Goal: Task Accomplishment & Management: Manage account settings

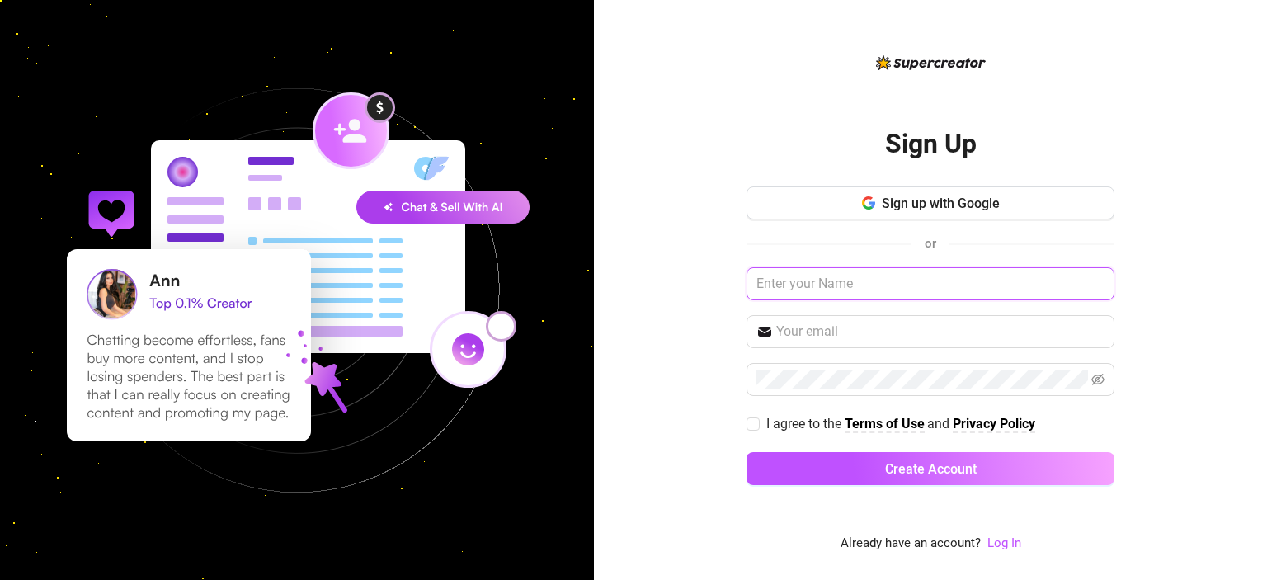
click at [848, 287] on input "text" at bounding box center [930, 283] width 368 height 33
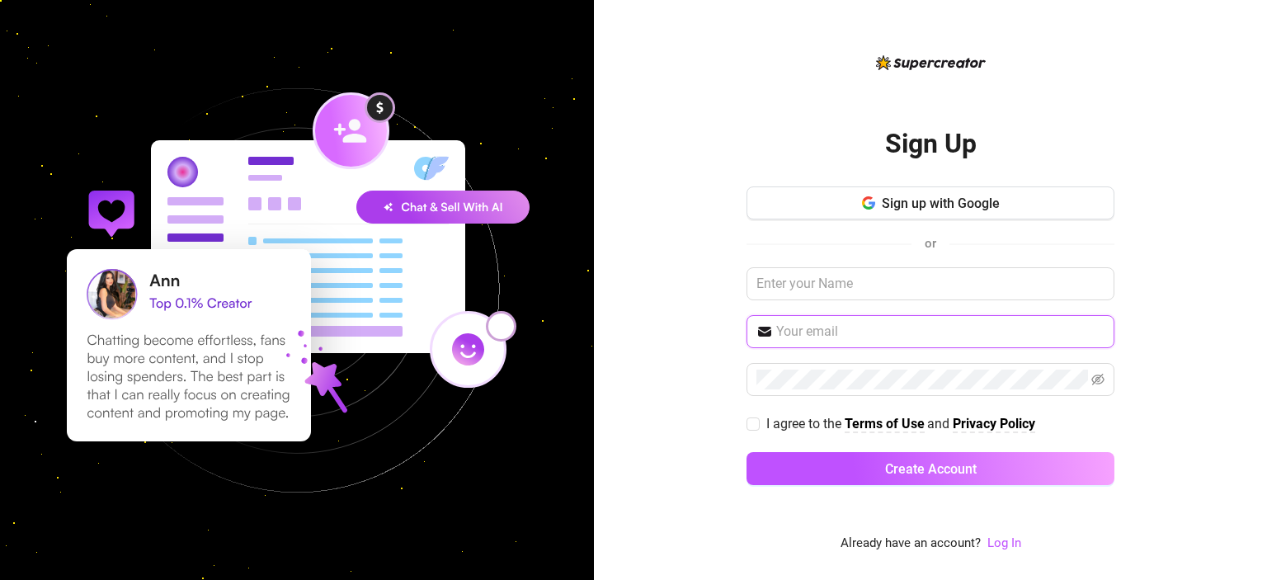
click at [808, 327] on input "text" at bounding box center [940, 332] width 328 height 20
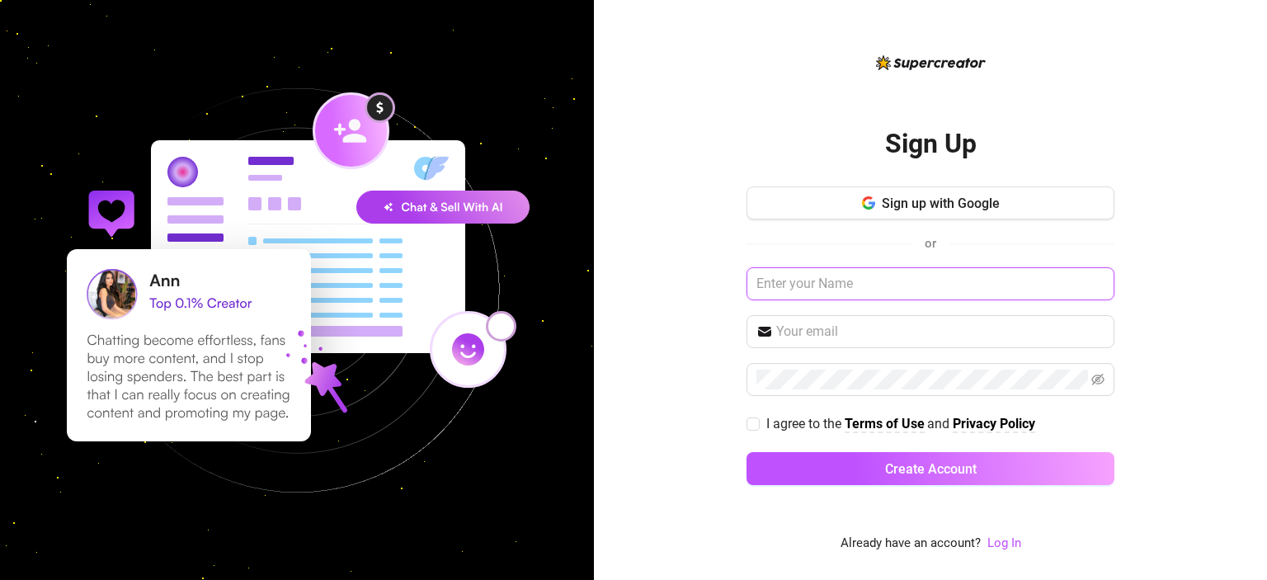
click at [811, 280] on input "text" at bounding box center [930, 283] width 368 height 33
click at [1016, 543] on link "Log In" at bounding box center [1004, 542] width 34 height 15
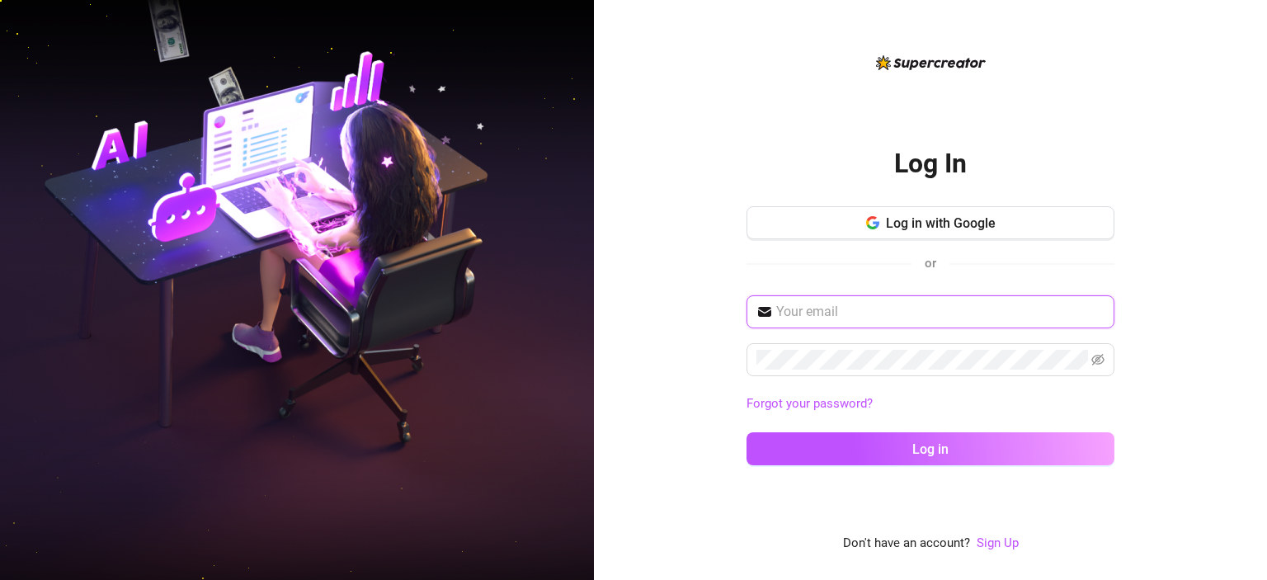
click at [811, 314] on input "text" at bounding box center [940, 312] width 328 height 20
paste input "DX_Chatter_2"
type input "DX_Chatter_2"
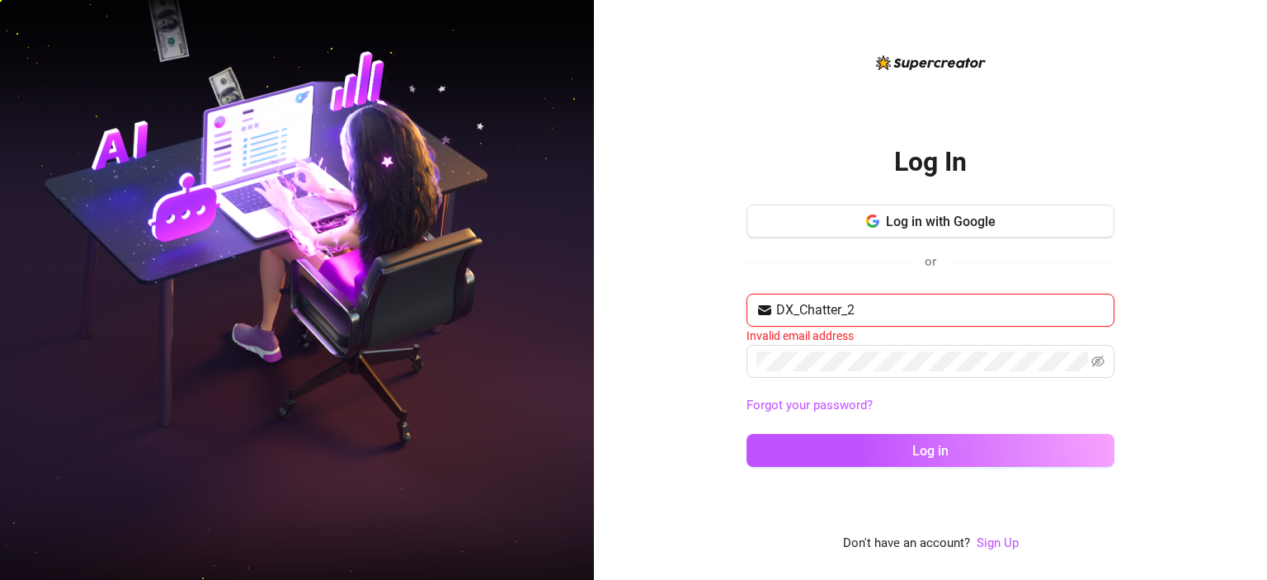
drag, startPoint x: 863, startPoint y: 313, endPoint x: 745, endPoint y: 299, distance: 118.8
click at [745, 299] on div "Log In Log in with Google or DX_Chatter_2 Invalid email address Forgot your pas…" at bounding box center [930, 290] width 673 height 580
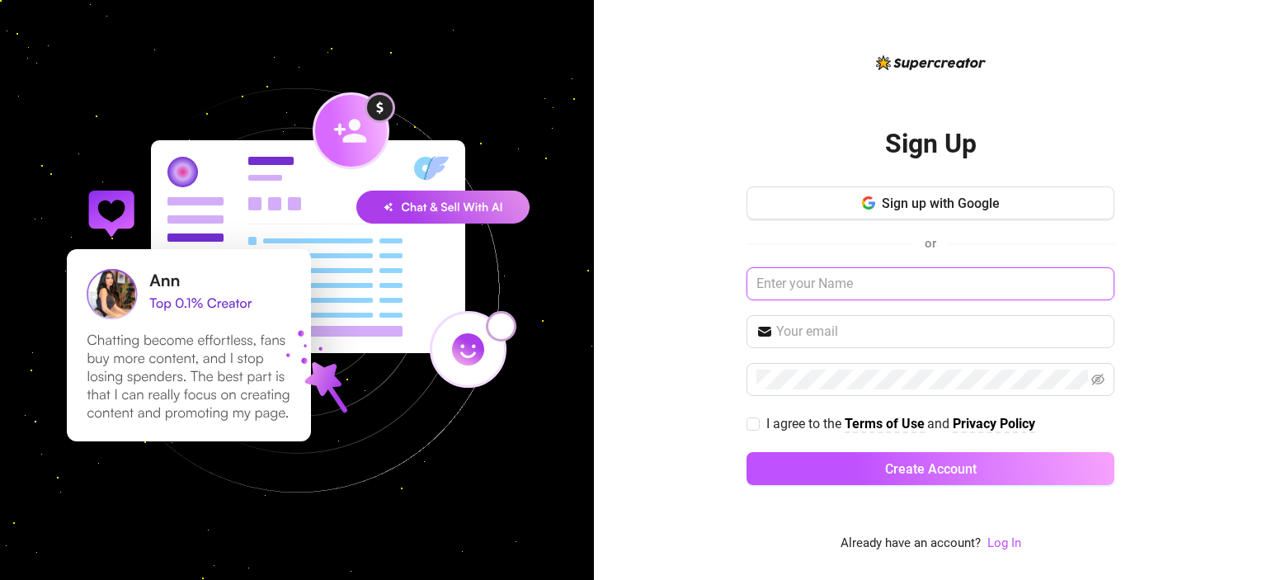
click at [825, 293] on input "text" at bounding box center [930, 283] width 368 height 33
paste input "DX_Chatter_2"
type input "DX_Chatter_2"
click at [737, 552] on div "Sign Up Sign up with Google or DX_Chatter_2 I agree to the Terms of Use and Pri…" at bounding box center [930, 290] width 673 height 580
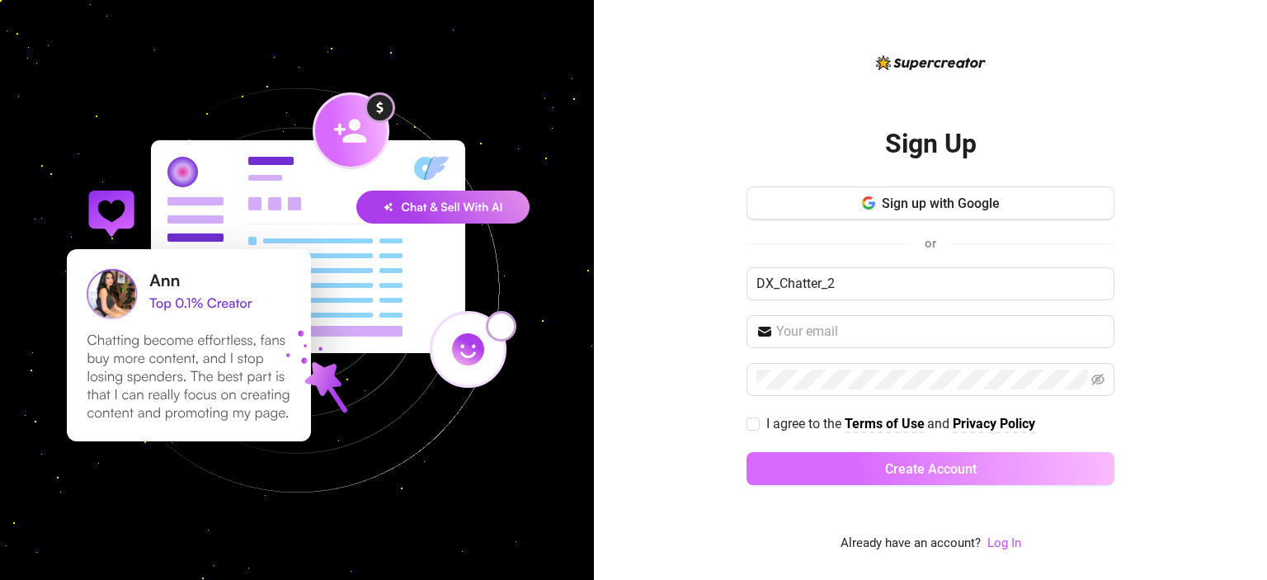
click at [933, 468] on span "Create Account" at bounding box center [931, 469] width 92 height 16
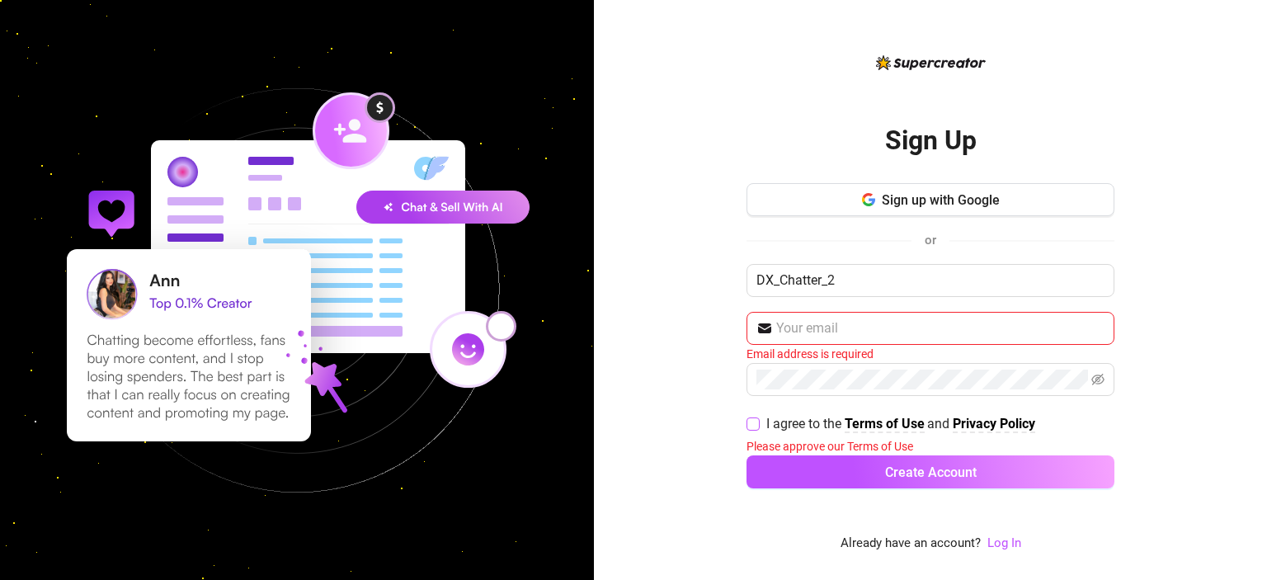
click at [752, 421] on input "I agree to the Terms of Use and Privacy Policy" at bounding box center [752, 423] width 12 height 12
checkbox input "true"
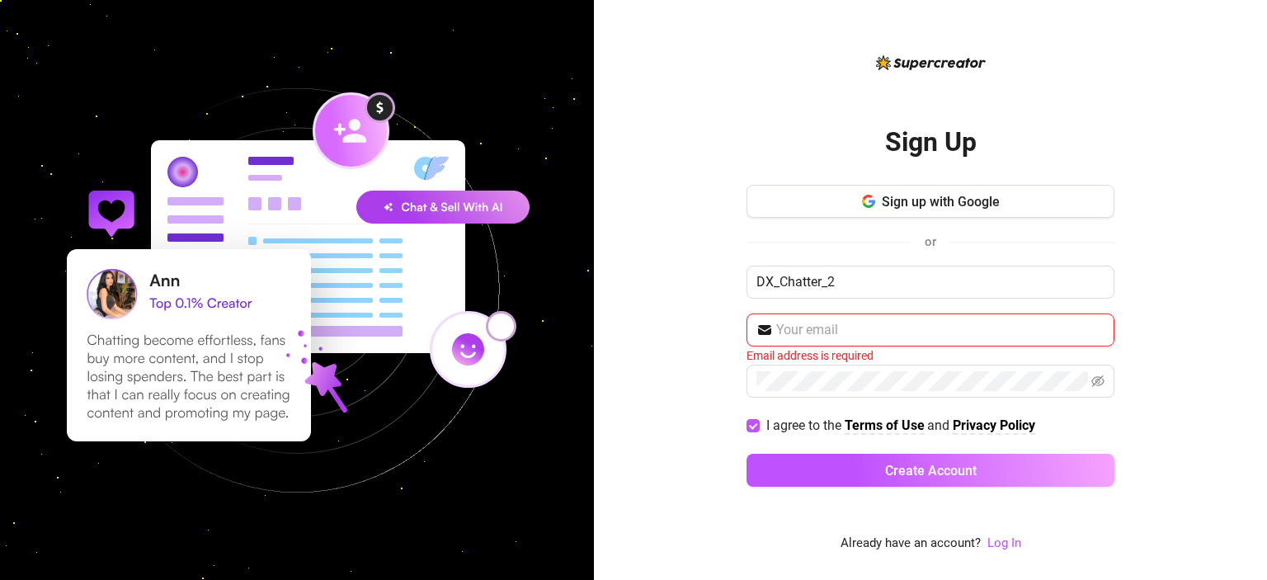
click at [841, 336] on input "text" at bounding box center [940, 330] width 328 height 20
click at [822, 327] on input "text" at bounding box center [940, 330] width 328 height 20
type input "ayonilson26@gmail.com"
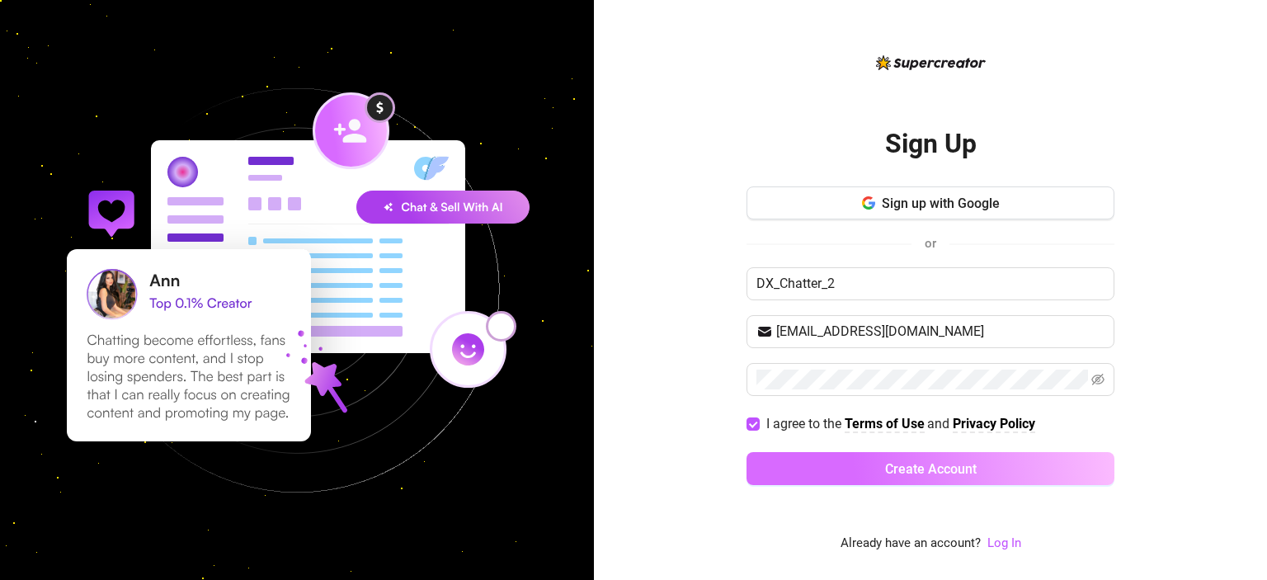
click at [976, 463] on span "Create Account" at bounding box center [931, 469] width 92 height 16
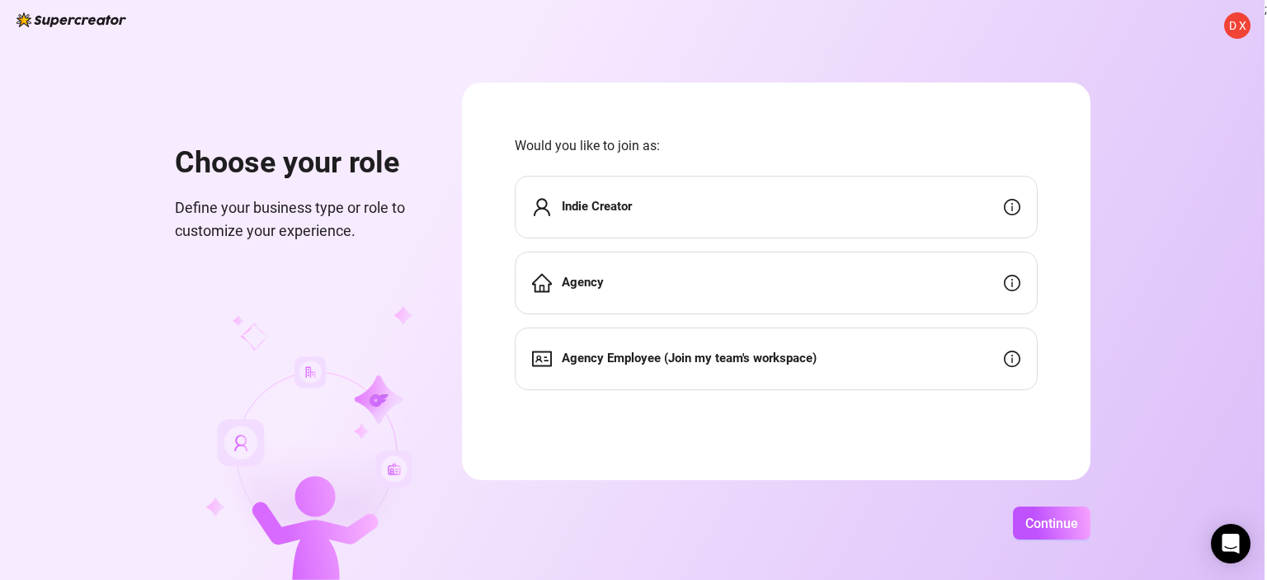
click at [897, 357] on div "Agency Employee (Join my team's workspace)" at bounding box center [776, 358] width 523 height 63
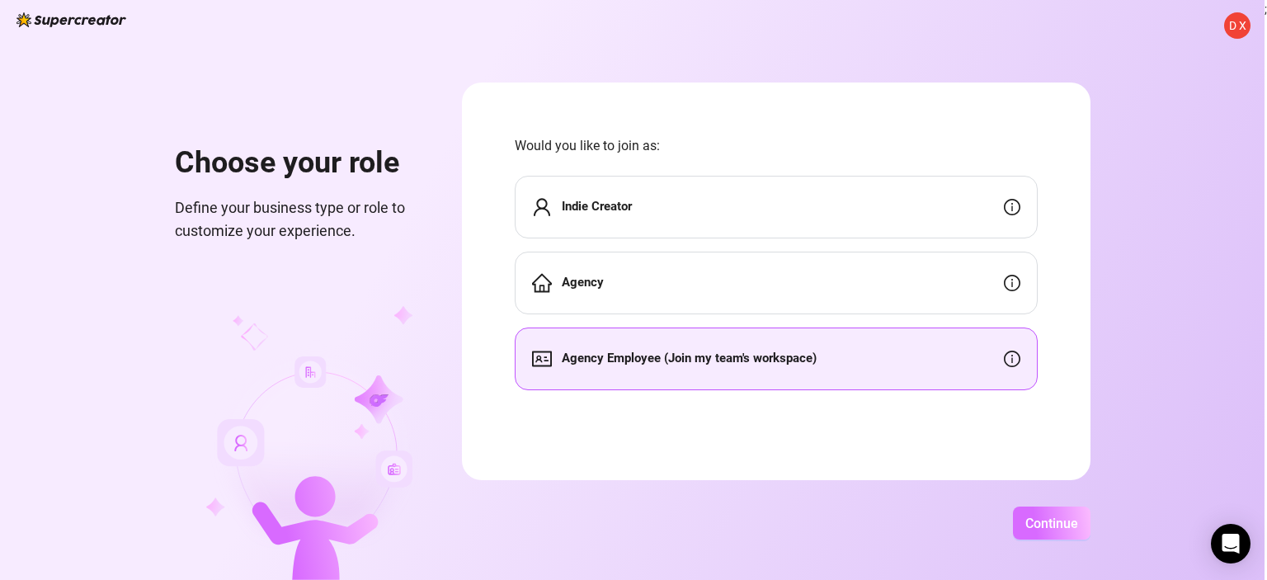
click at [1053, 531] on button "Continue" at bounding box center [1052, 522] width 78 height 33
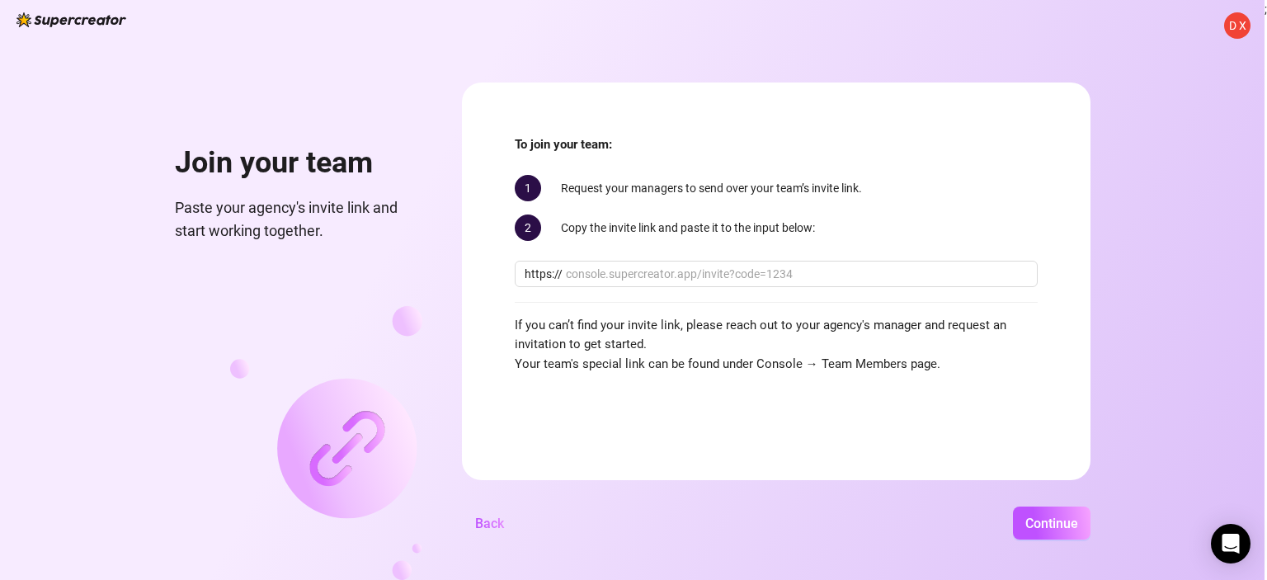
click at [327, 272] on div "Join your team Paste your agency's invite link and start working together." at bounding box center [298, 330] width 247 height 497
click at [487, 526] on span "Back" at bounding box center [489, 523] width 29 height 16
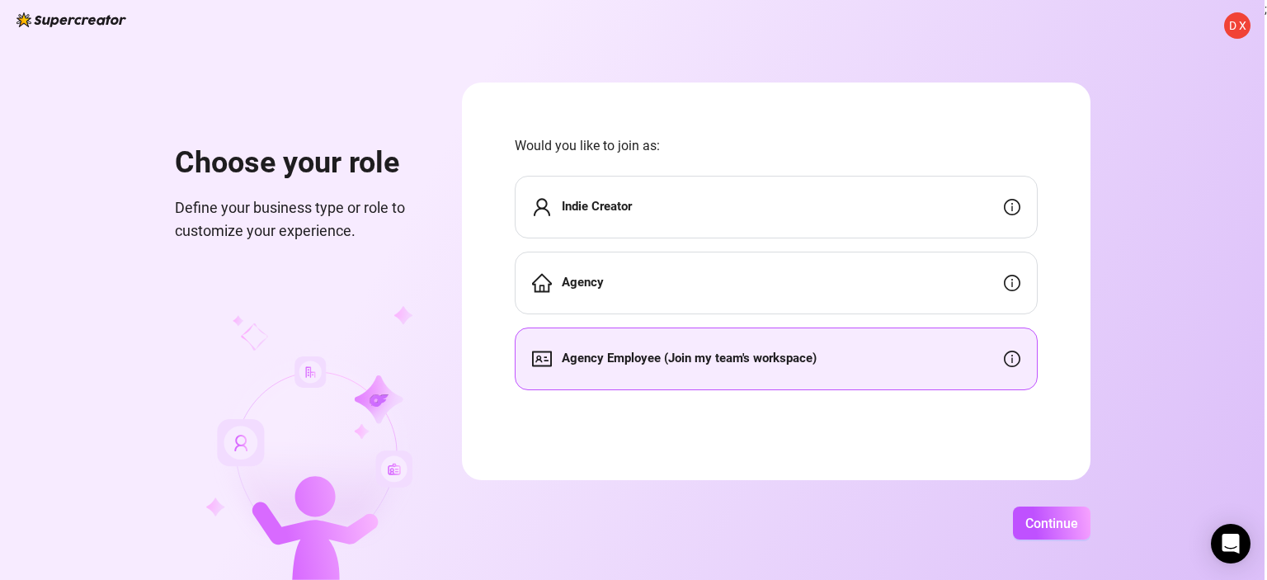
click at [1239, 26] on span "D X" at bounding box center [1237, 25] width 17 height 18
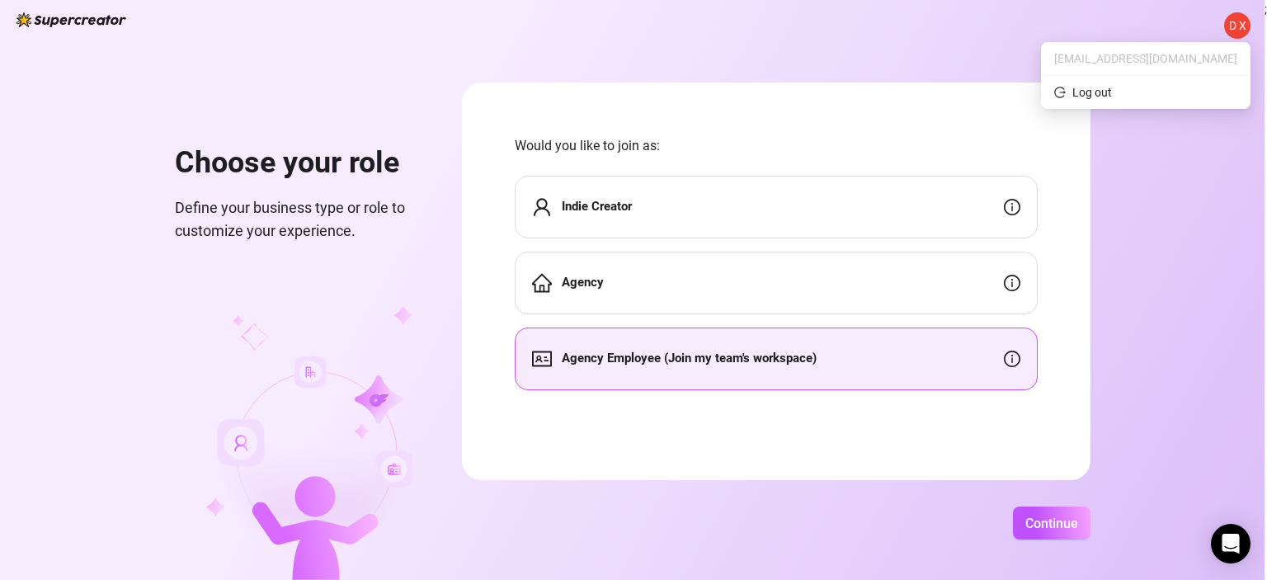
click at [834, 16] on div "D X Choose your role Define your business type or role to customize your experi…" at bounding box center [632, 290] width 1264 height 580
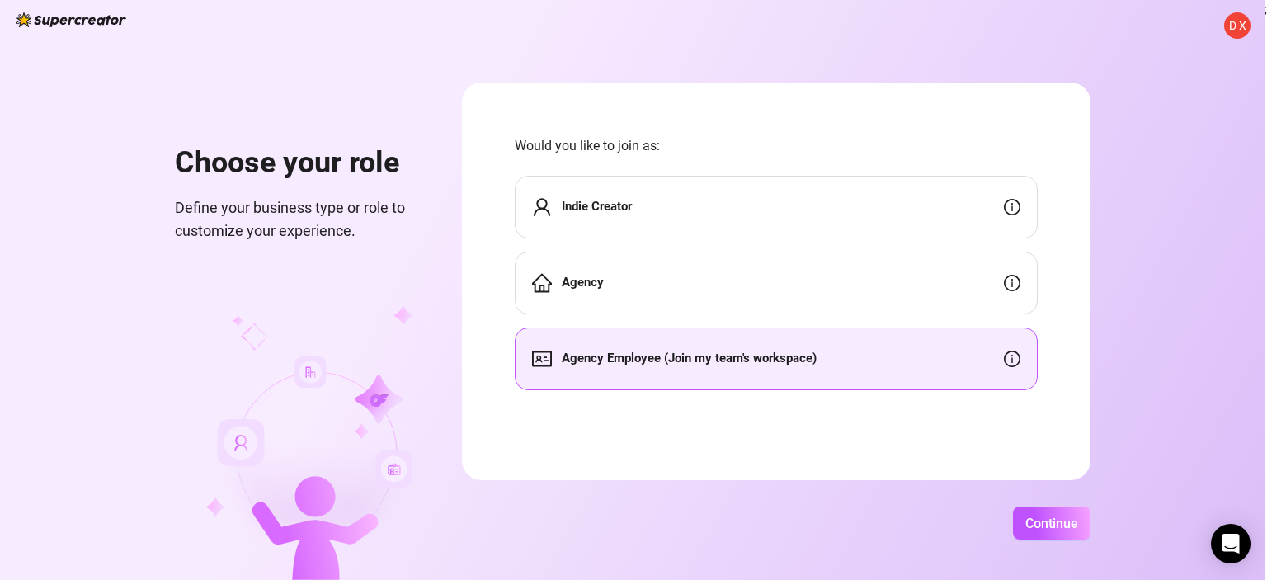
click at [382, 342] on img at bounding box center [314, 443] width 216 height 274
click at [745, 358] on strong "Agency Employee (Join my team's workspace)" at bounding box center [689, 357] width 255 height 15
click at [1045, 524] on span "Continue" at bounding box center [1051, 523] width 53 height 16
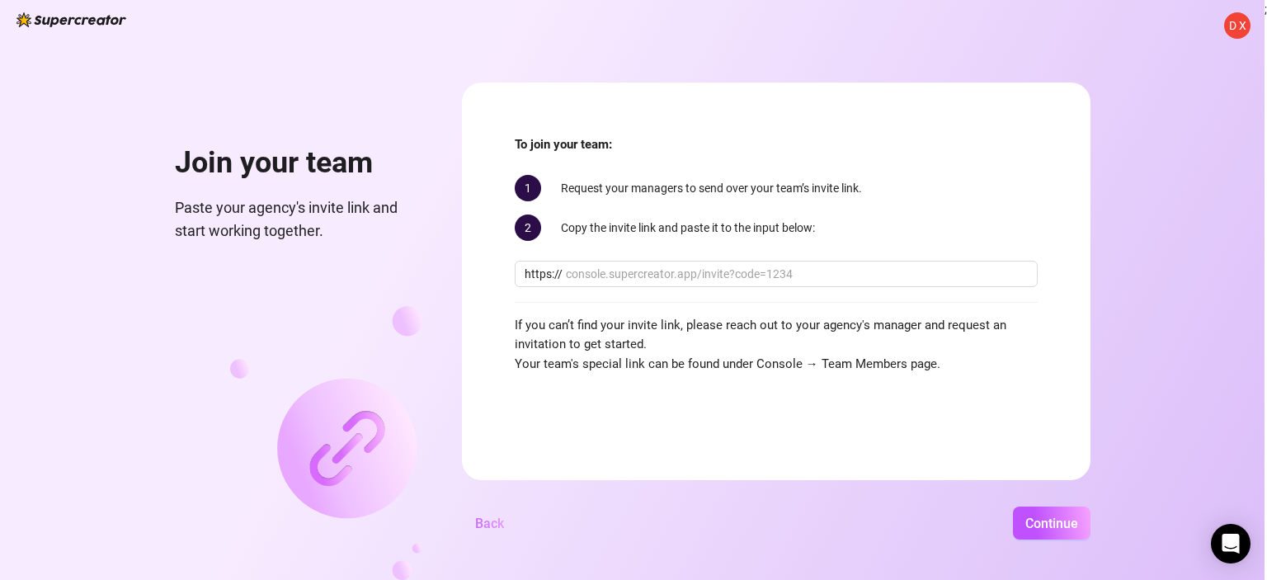
click at [495, 524] on span "Back" at bounding box center [489, 523] width 29 height 16
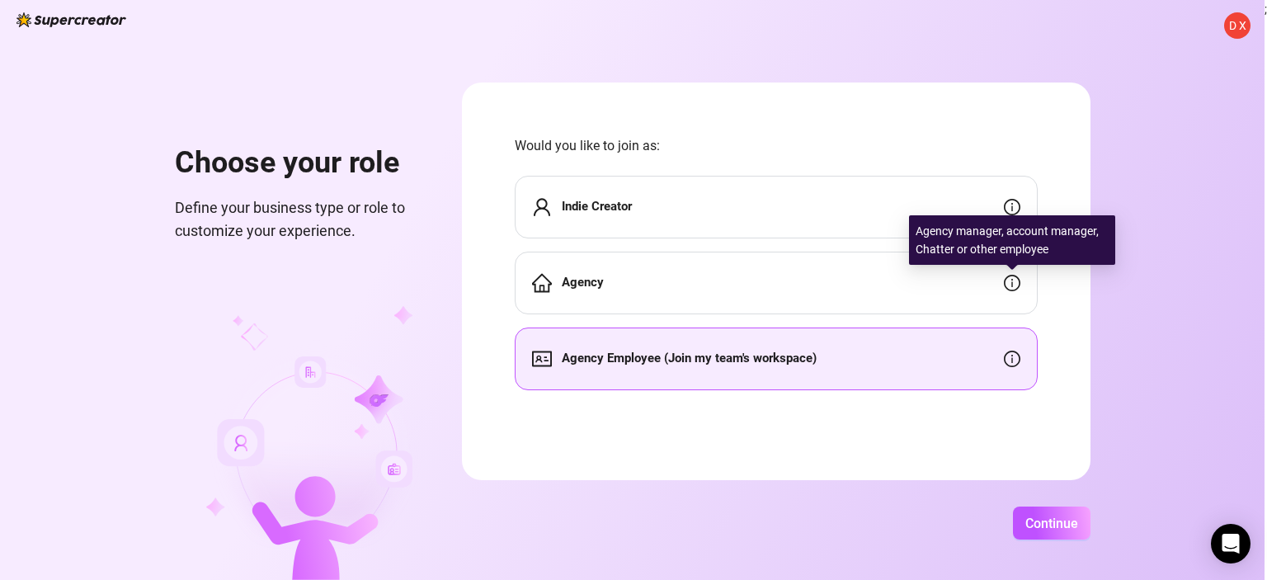
click at [1015, 283] on icon "info-circle" at bounding box center [1012, 283] width 16 height 16
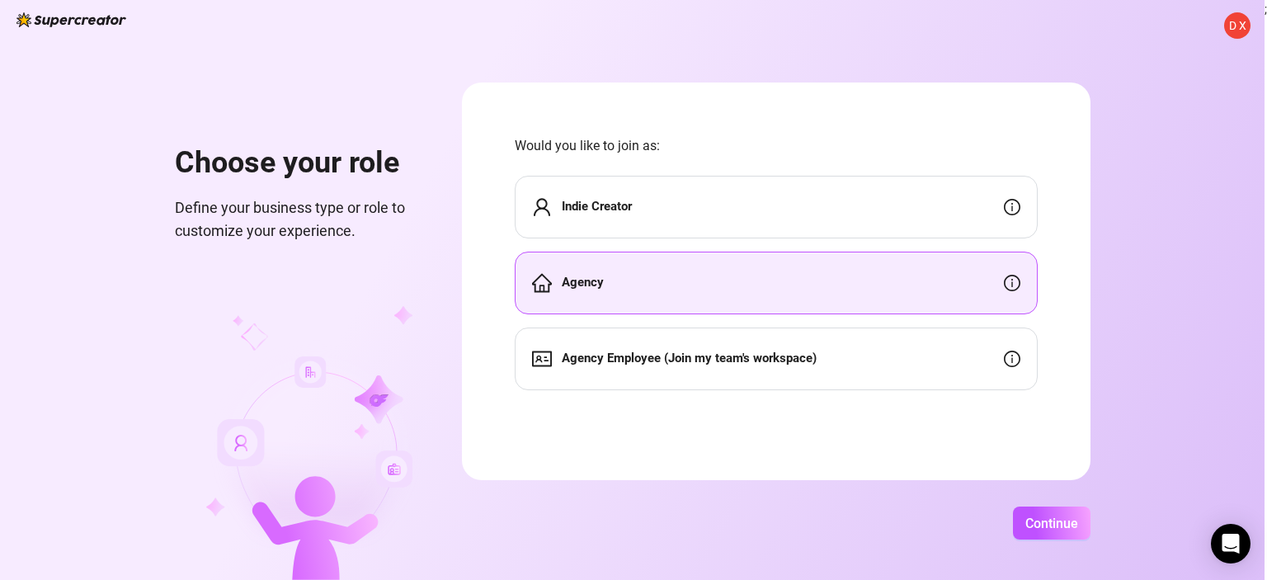
click at [969, 290] on div "Agency" at bounding box center [776, 283] width 523 height 63
click at [1057, 527] on span "Continue" at bounding box center [1051, 523] width 53 height 16
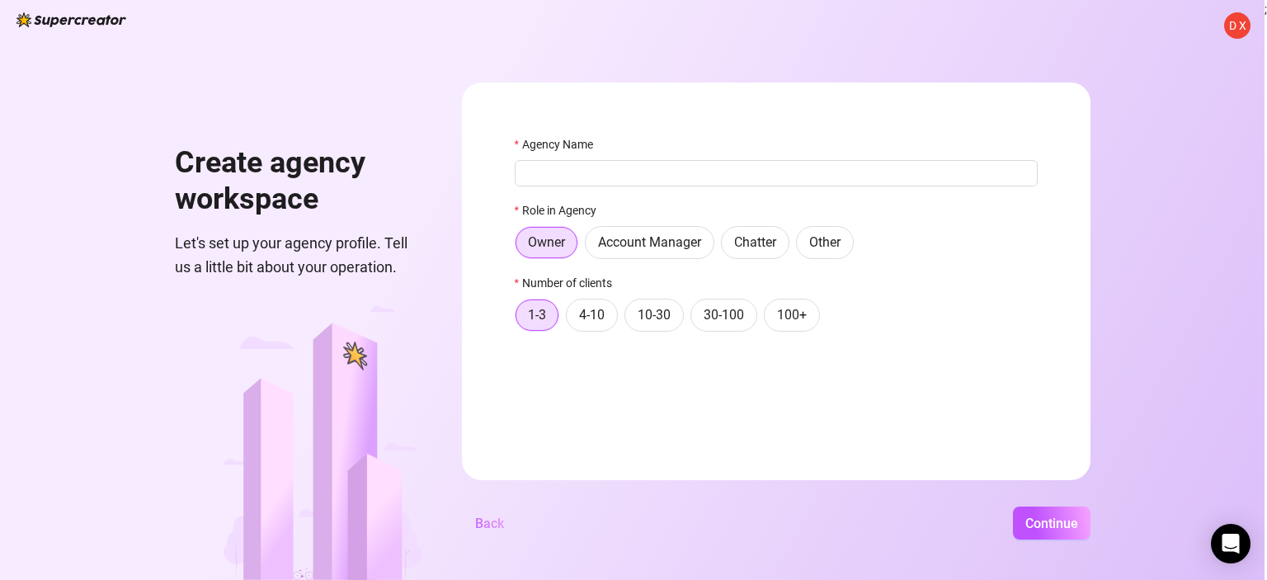
click at [502, 522] on span "Back" at bounding box center [489, 523] width 29 height 16
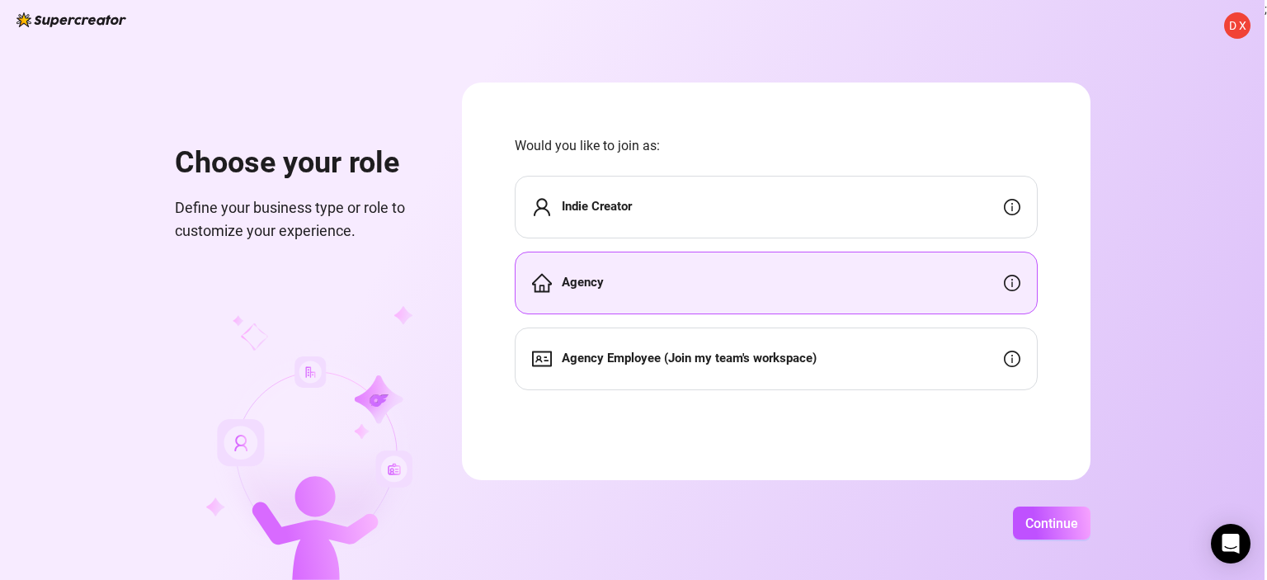
click at [700, 355] on strong "Agency Employee (Join my team's workspace)" at bounding box center [689, 357] width 255 height 15
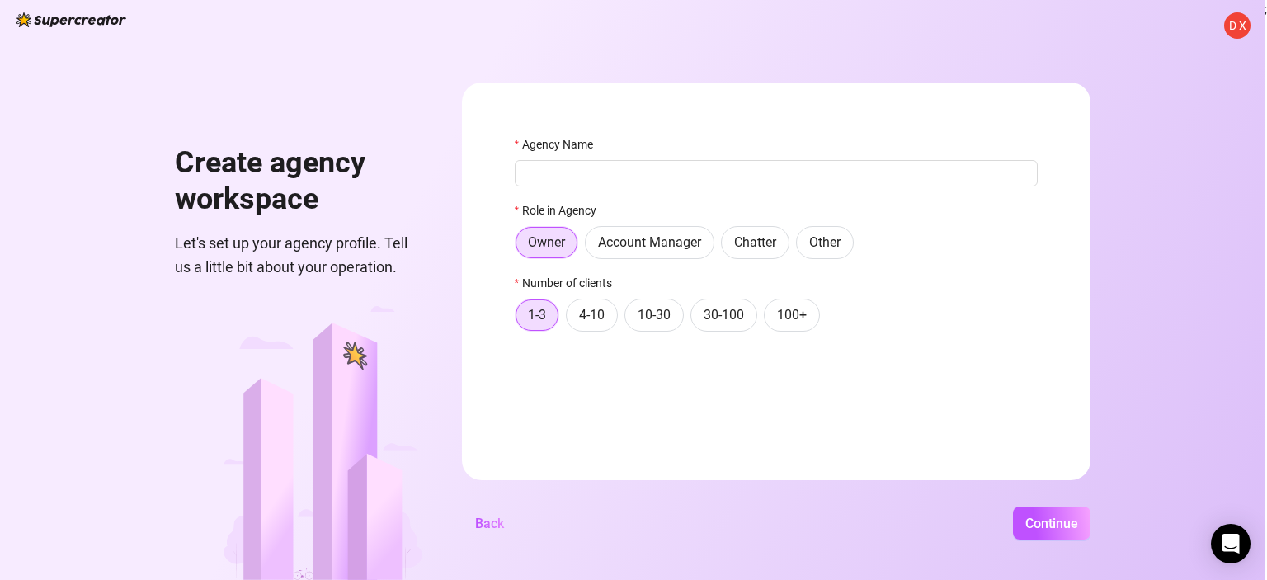
click at [206, 260] on span "Let's set up your agency profile. Tell us a little bit about your operation." at bounding box center [298, 255] width 247 height 47
click at [600, 172] on input "Agency Name" at bounding box center [776, 173] width 523 height 26
type input "DX chatter 2"
click at [769, 252] on label "Chatter" at bounding box center [755, 242] width 68 height 33
click at [726, 247] on input "Chatter" at bounding box center [726, 247] width 0 height 0
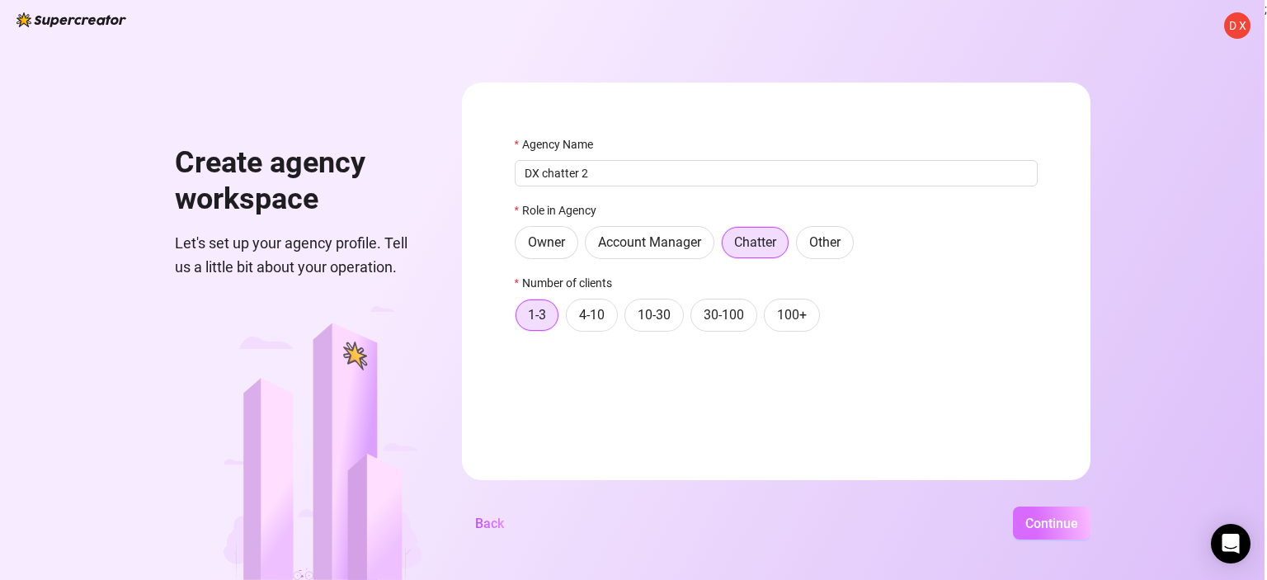
click at [1039, 515] on span "Continue" at bounding box center [1051, 523] width 53 height 16
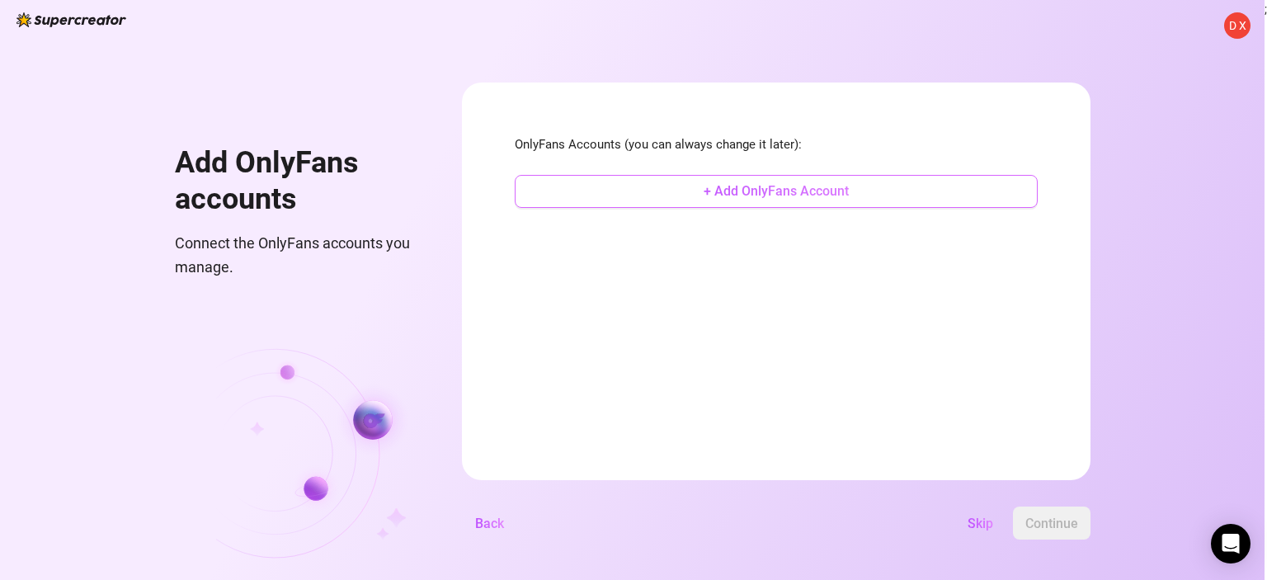
click at [821, 190] on span "+ Add OnlyFans Account" at bounding box center [775, 191] width 145 height 16
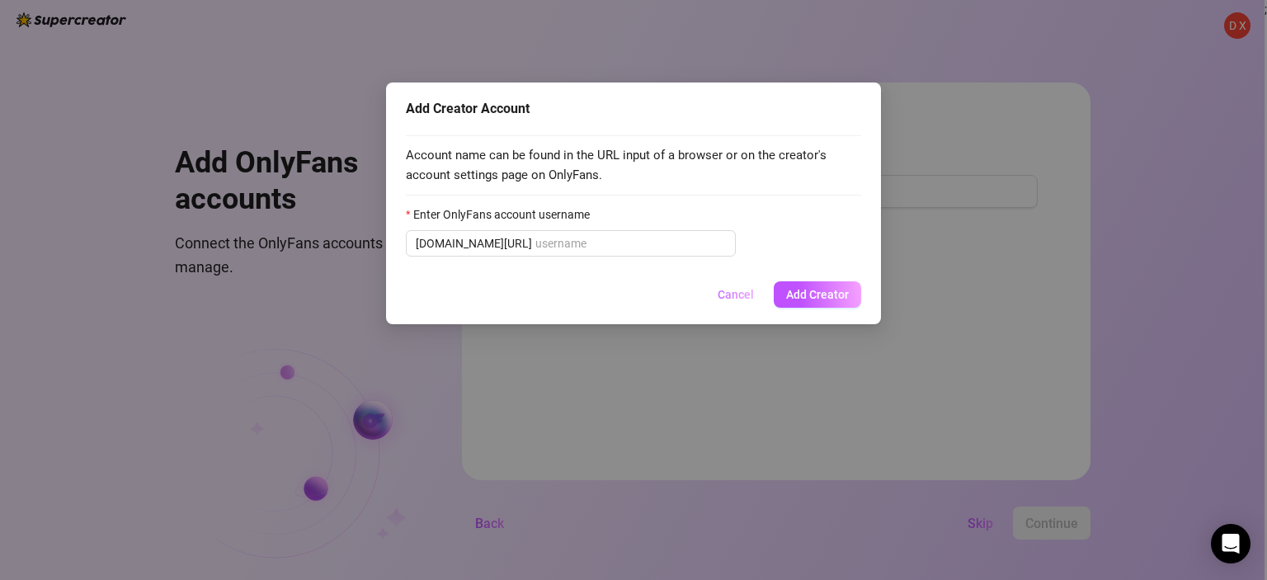
click at [731, 297] on span "Cancel" at bounding box center [735, 294] width 36 height 13
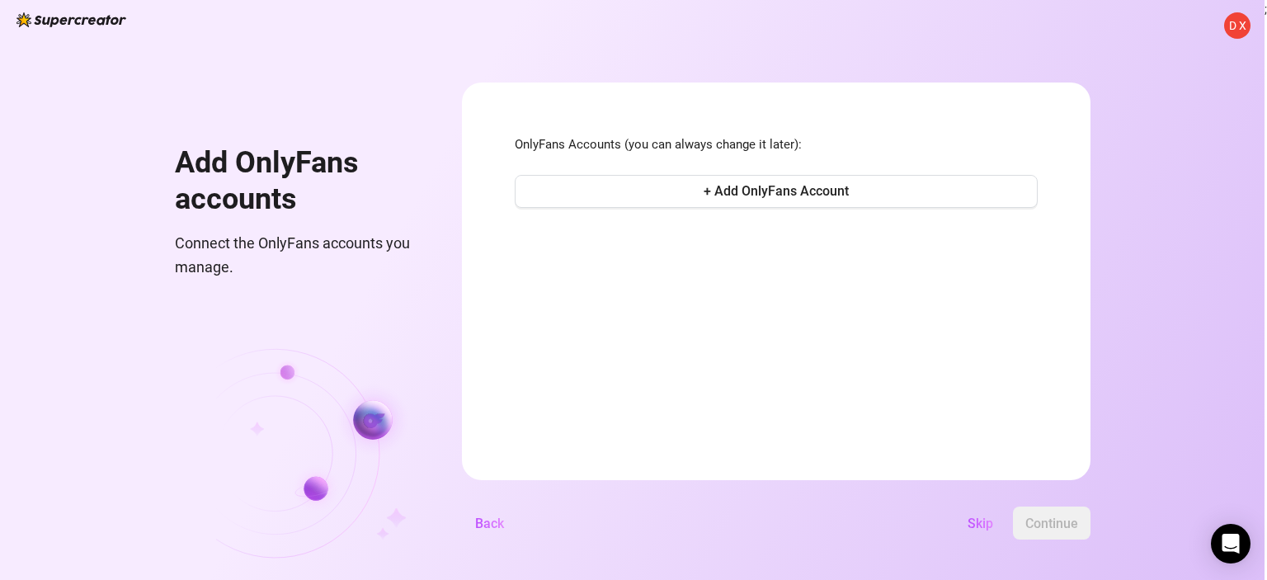
click at [277, 336] on img at bounding box center [319, 443] width 206 height 274
click at [332, 310] on img at bounding box center [319, 443] width 206 height 274
click at [1245, 31] on span "D X" at bounding box center [1237, 25] width 17 height 18
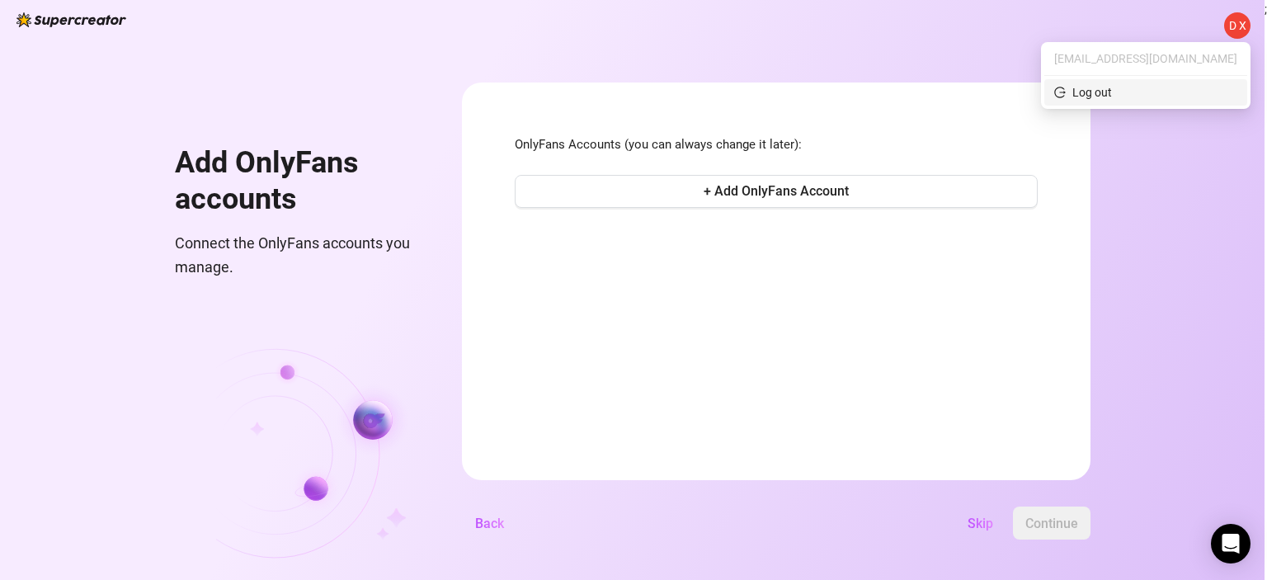
click at [1204, 89] on span "Log out" at bounding box center [1145, 92] width 183 height 18
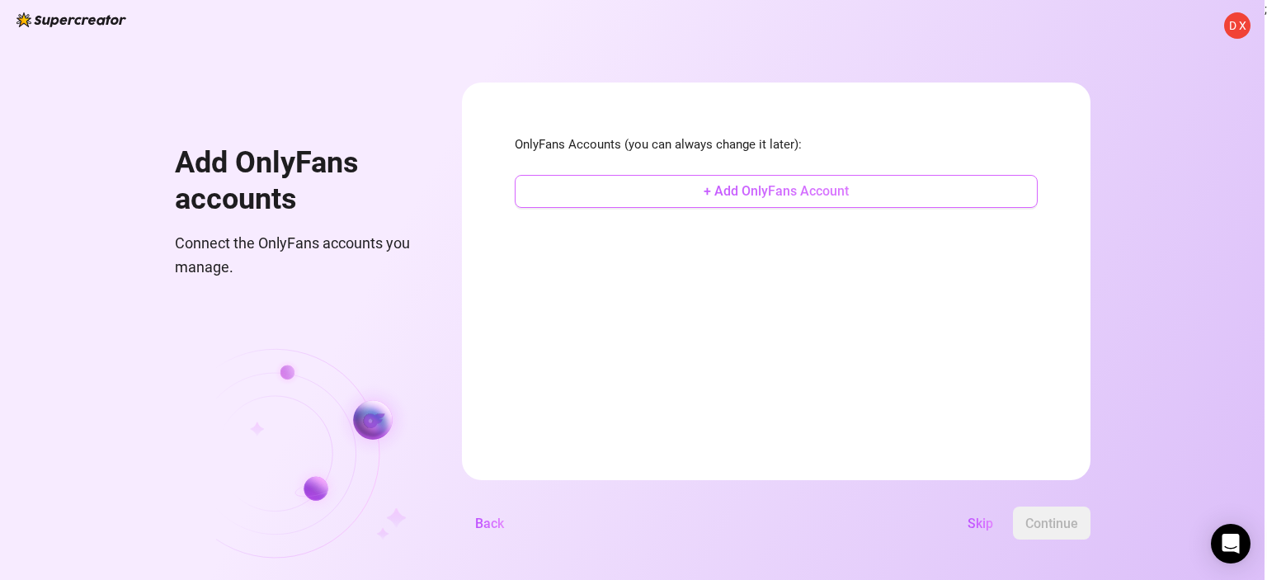
click at [795, 191] on span "+ Add OnlyFans Account" at bounding box center [775, 191] width 145 height 16
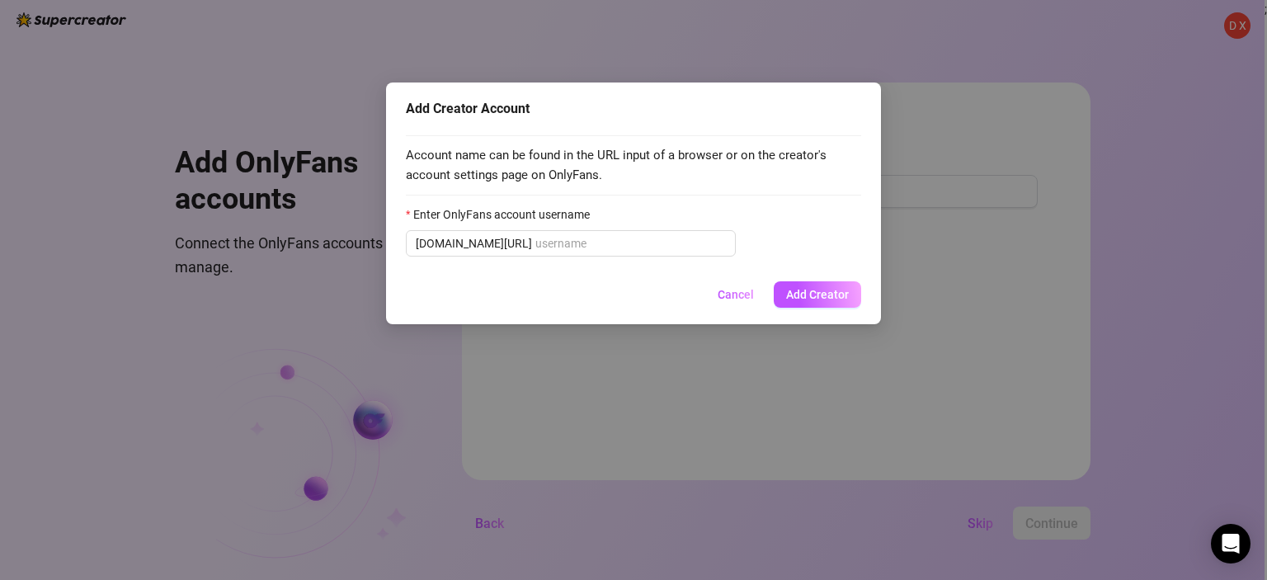
click at [749, 294] on span "Cancel" at bounding box center [735, 294] width 36 height 13
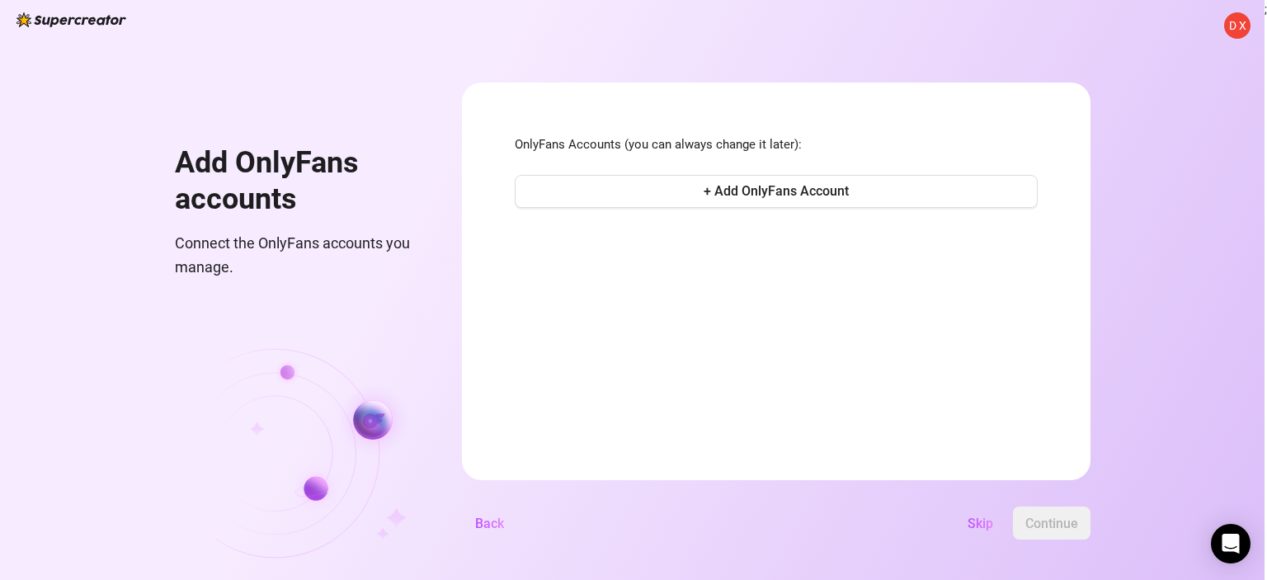
click at [410, 147] on h1 "Add OnlyFans accounts" at bounding box center [298, 181] width 247 height 72
click at [353, 88] on div "Add OnlyFans accounts Connect the OnlyFans accounts you manage." at bounding box center [298, 330] width 247 height 497
click at [1256, 27] on div "D X Add OnlyFans accounts Connect the OnlyFans accounts you manage. OnlyFans Ac…" at bounding box center [632, 290] width 1264 height 580
click at [1240, 28] on span "D X" at bounding box center [1237, 25] width 17 height 18
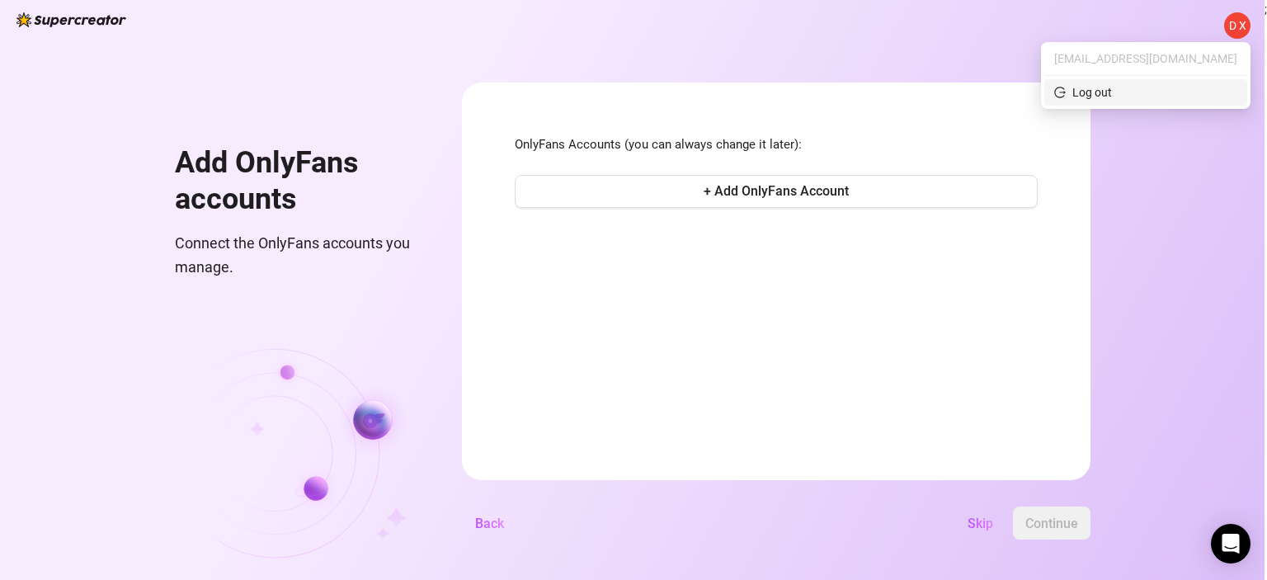
click at [1112, 92] on div "Log out" at bounding box center [1092, 92] width 40 height 18
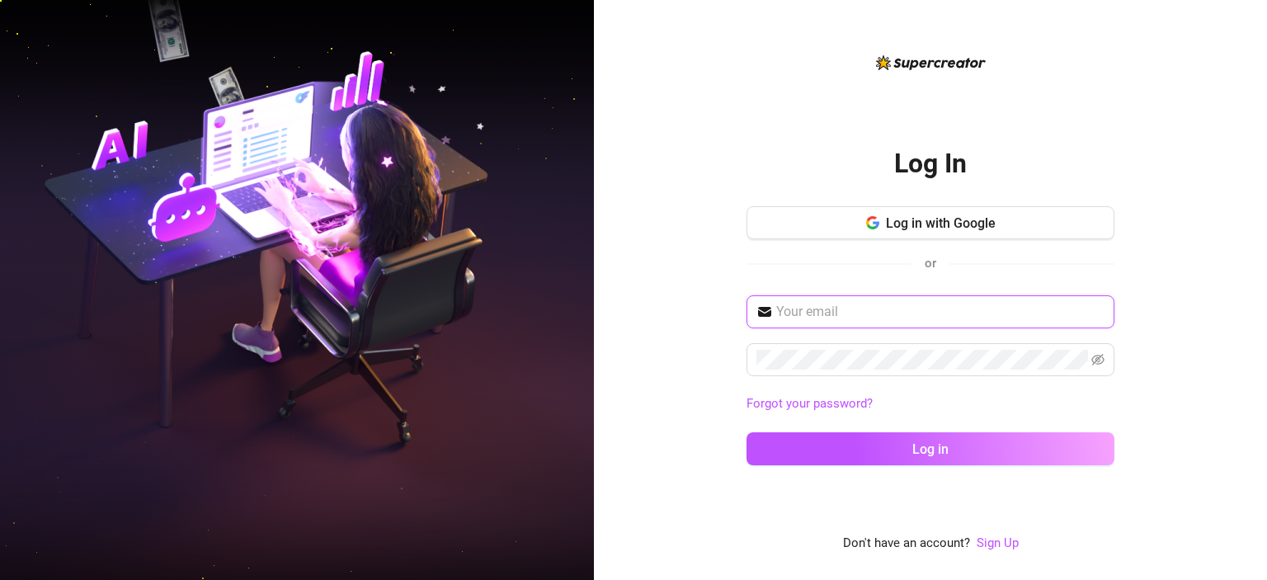
click at [827, 313] on input "text" at bounding box center [940, 312] width 328 height 20
type input "[EMAIL_ADDRESS][DOMAIN_NAME]"
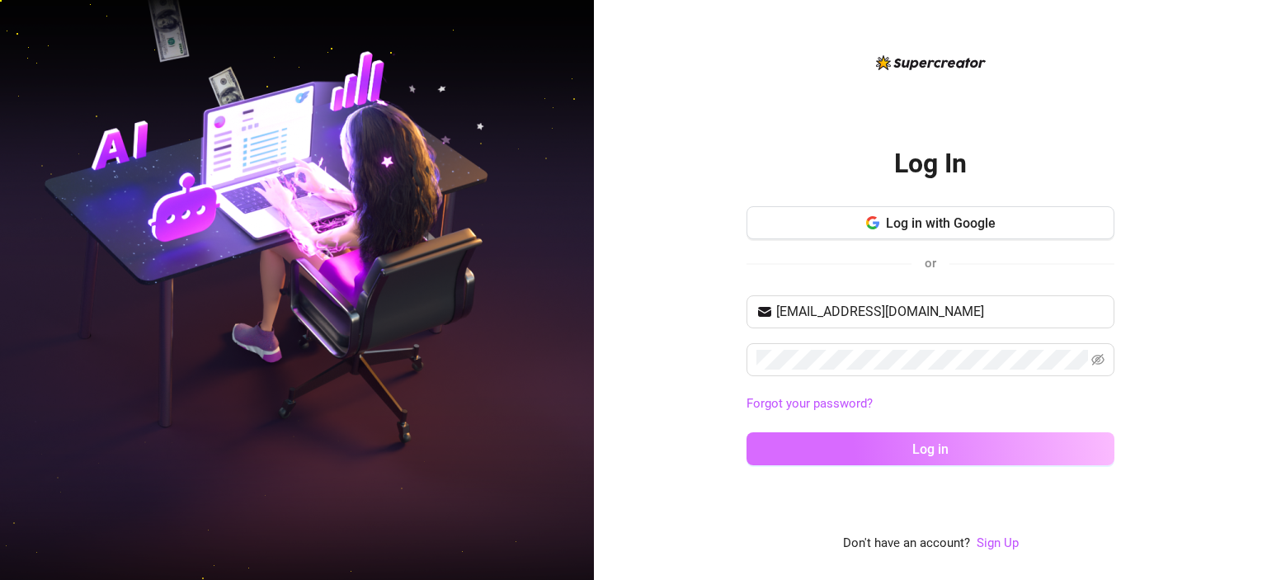
click at [900, 449] on button "Log in" at bounding box center [930, 448] width 368 height 33
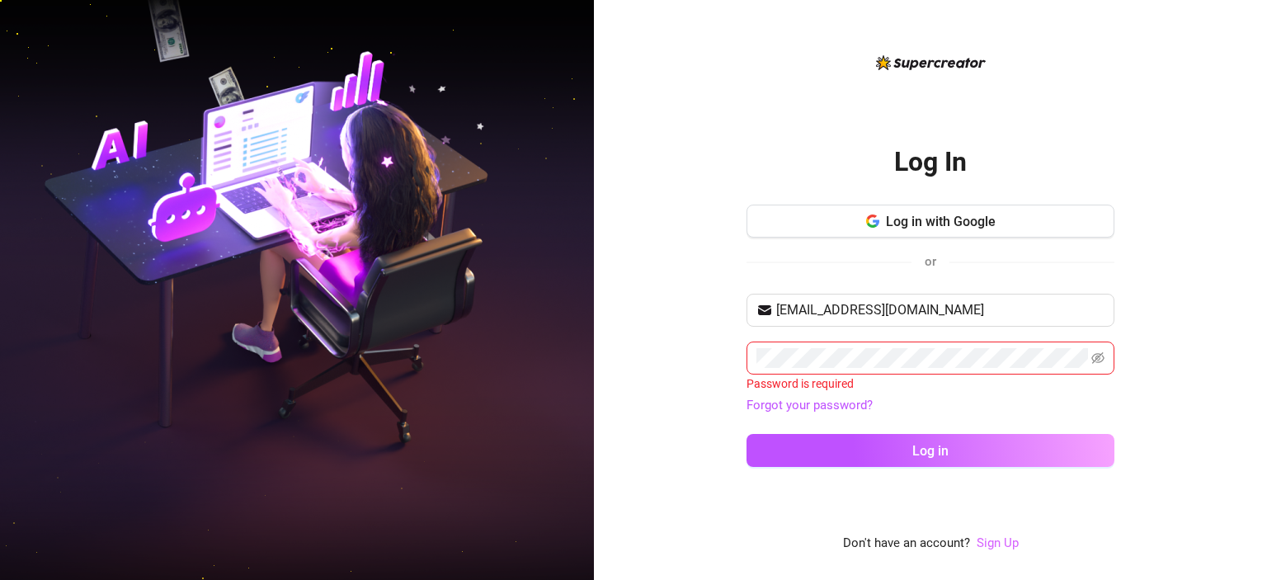
click at [1004, 549] on link "Sign Up" at bounding box center [997, 542] width 42 height 15
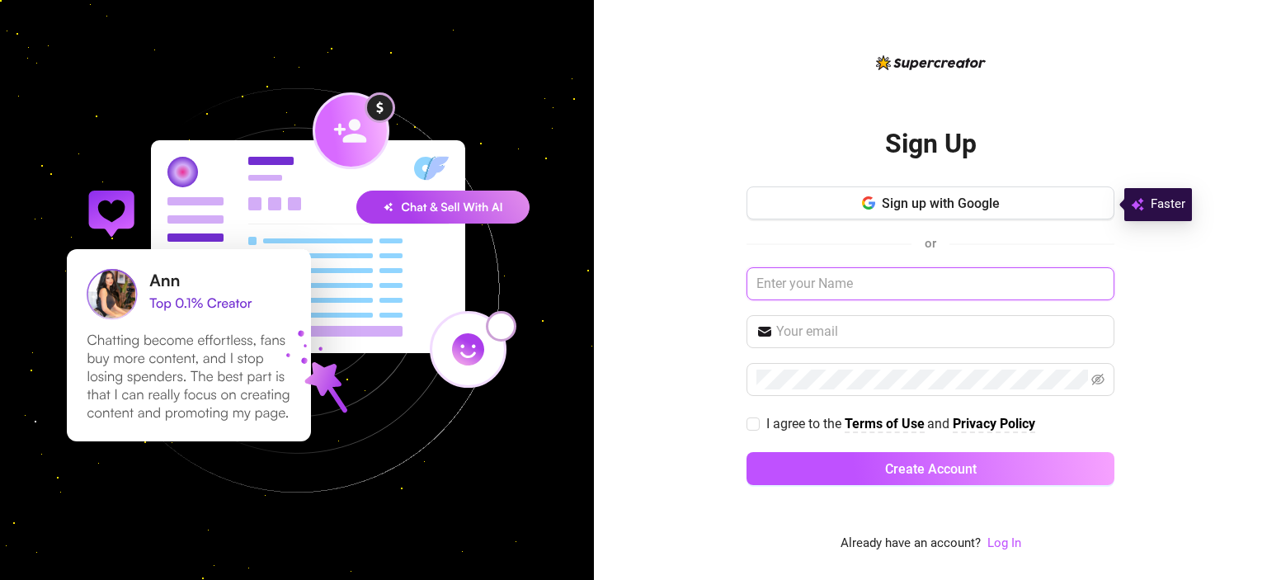
click at [822, 274] on input "text" at bounding box center [930, 283] width 368 height 33
type input "DX_Chatter_2"
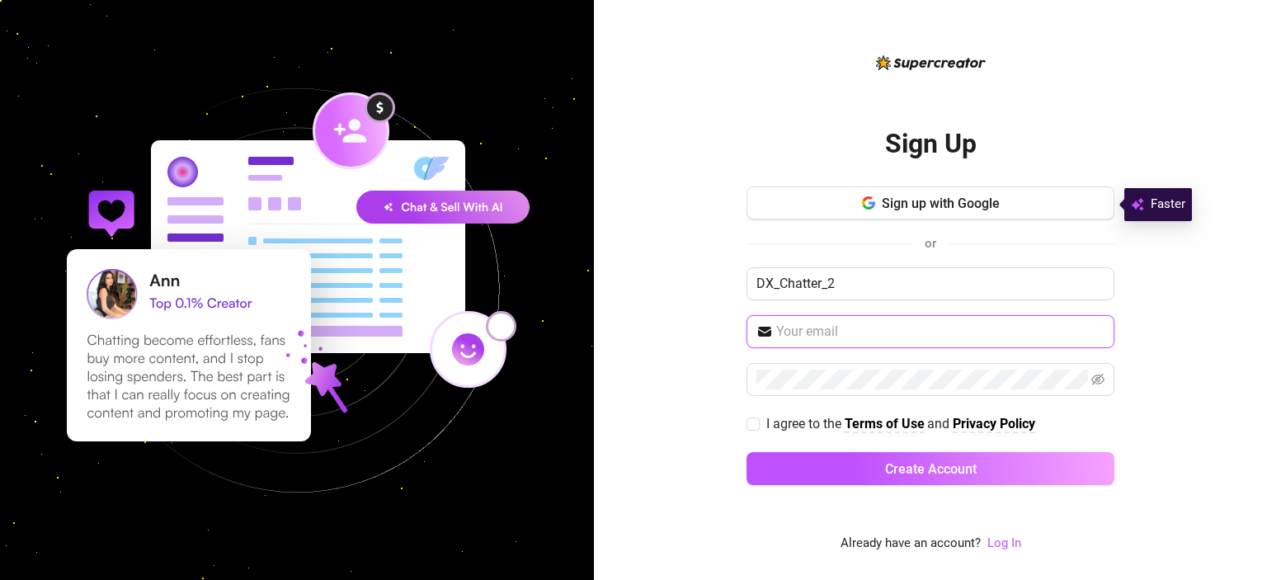
click at [806, 329] on input "text" at bounding box center [940, 332] width 328 height 20
type input "[EMAIL_ADDRESS][DOMAIN_NAME]"
click at [748, 420] on input "I agree to the Terms of Use and Privacy Policy" at bounding box center [752, 423] width 12 height 12
checkbox input "true"
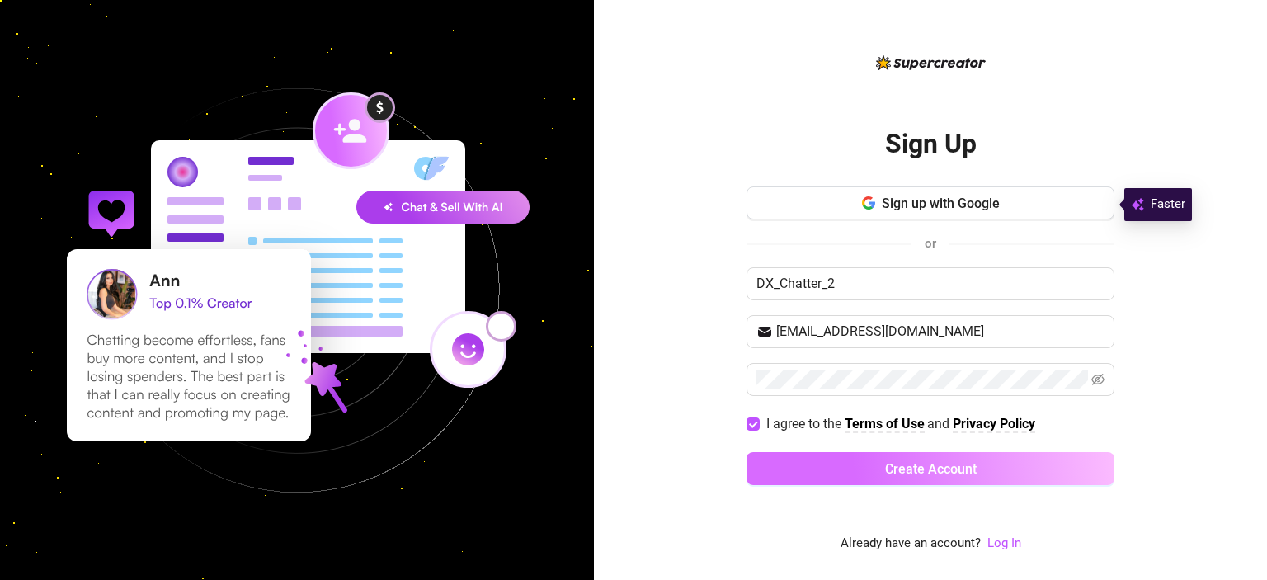
click at [912, 471] on span "Create Account" at bounding box center [931, 469] width 92 height 16
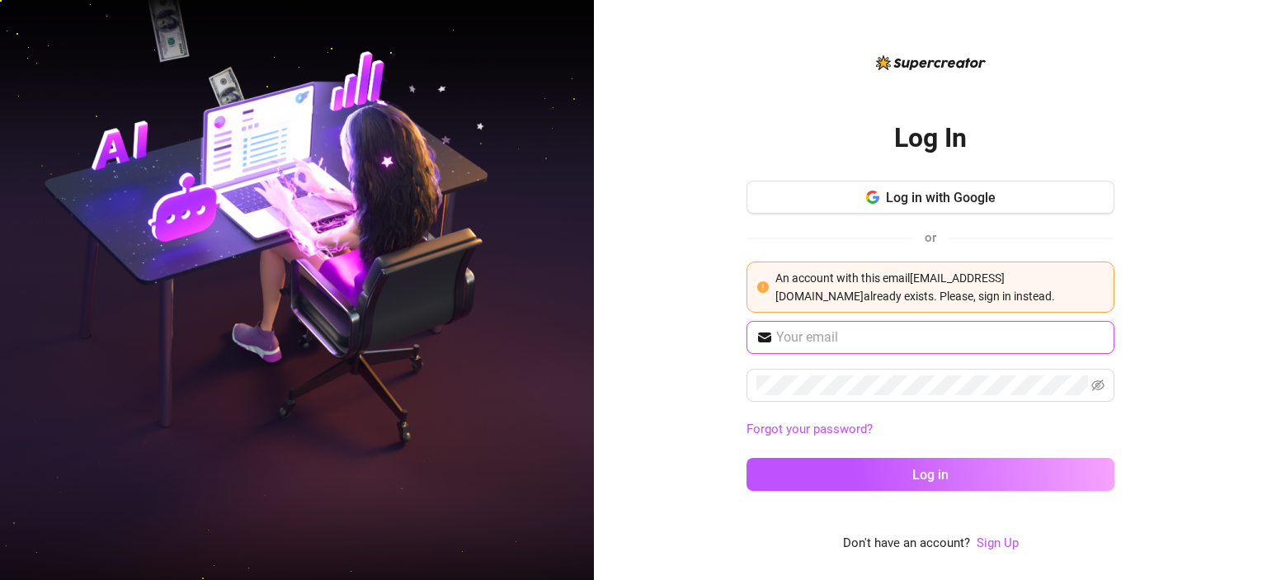
click at [872, 341] on input "text" at bounding box center [940, 337] width 328 height 20
type input "[EMAIL_ADDRESS][DOMAIN_NAME]"
click at [476, 471] on img at bounding box center [297, 290] width 594 height 745
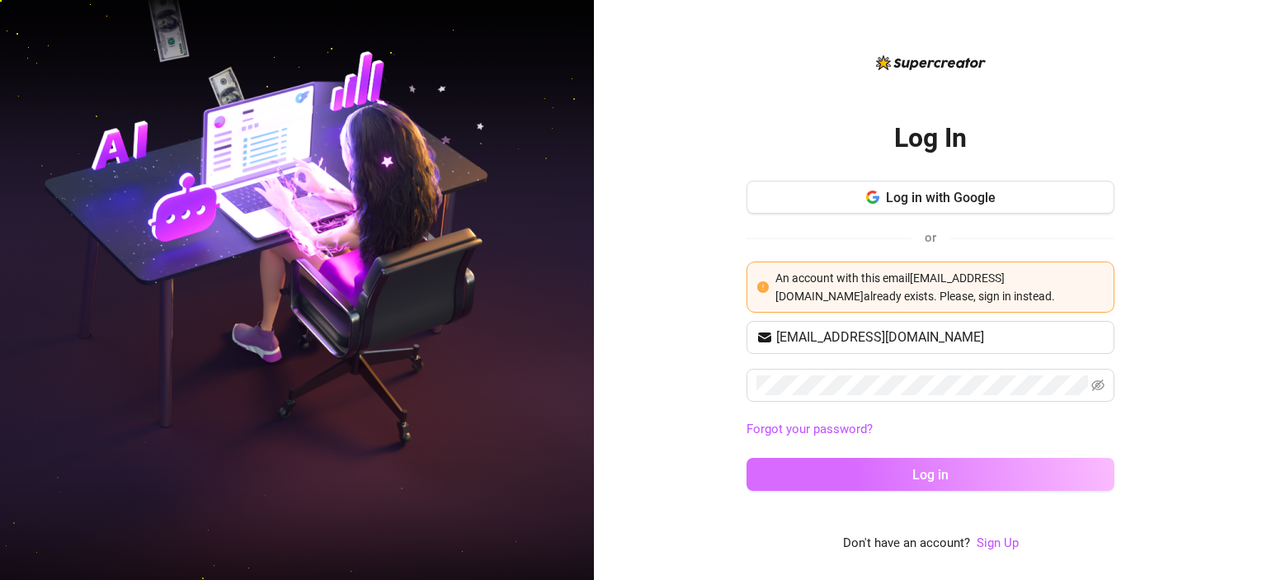
click at [915, 463] on button "Log in" at bounding box center [930, 474] width 368 height 33
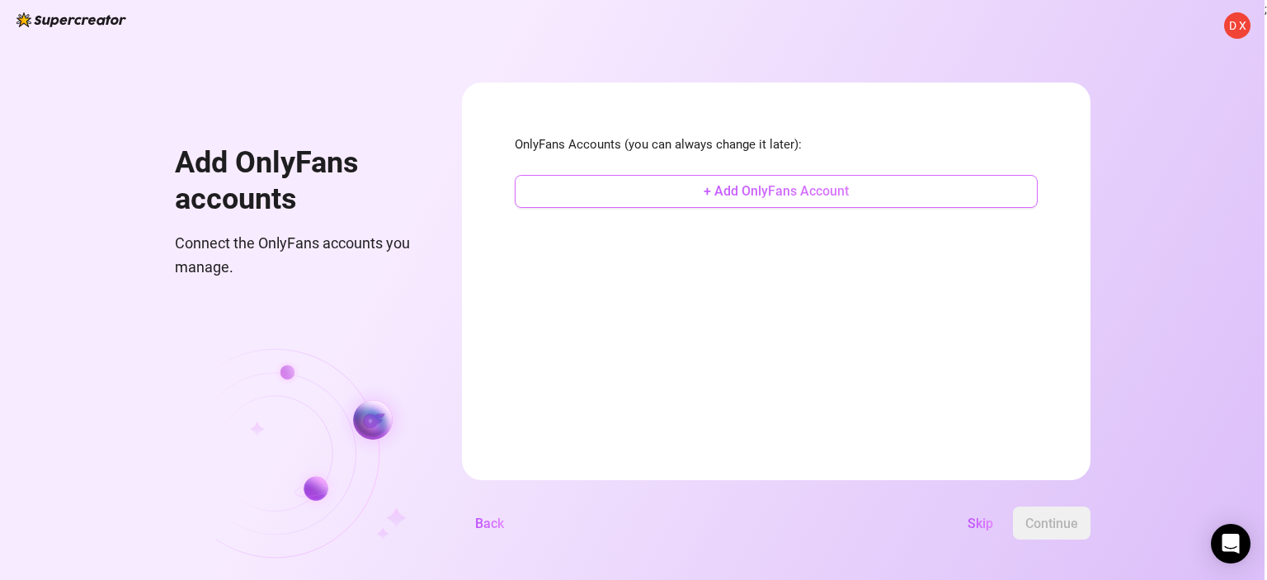
click at [766, 187] on span "+ Add OnlyFans Account" at bounding box center [775, 191] width 145 height 16
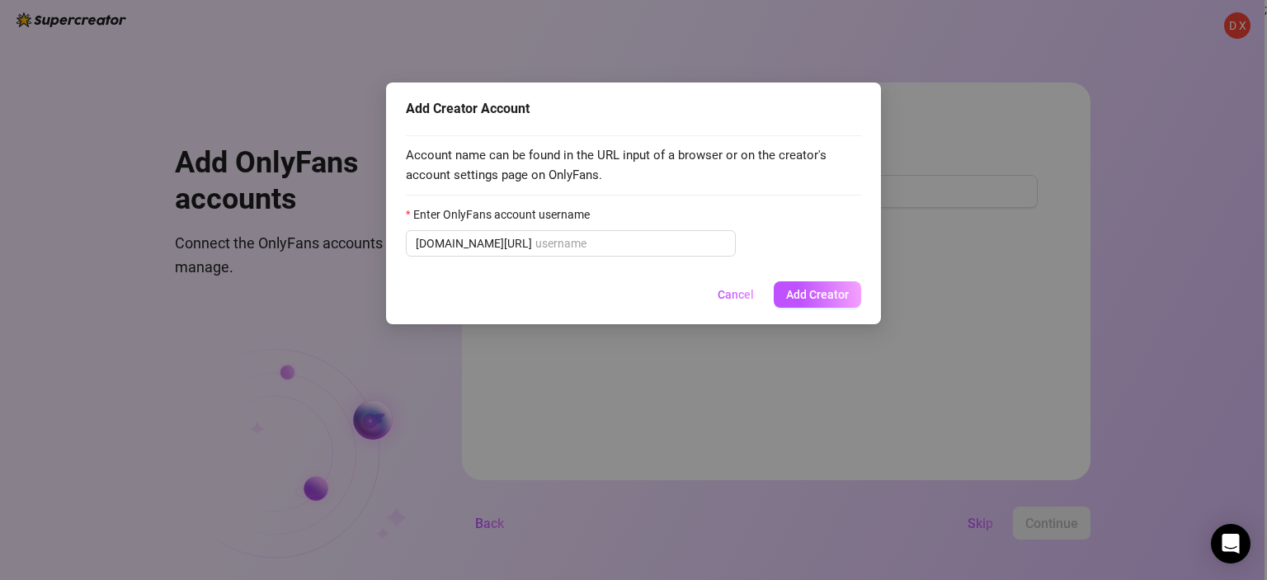
click at [737, 291] on span "Cancel" at bounding box center [735, 294] width 36 height 13
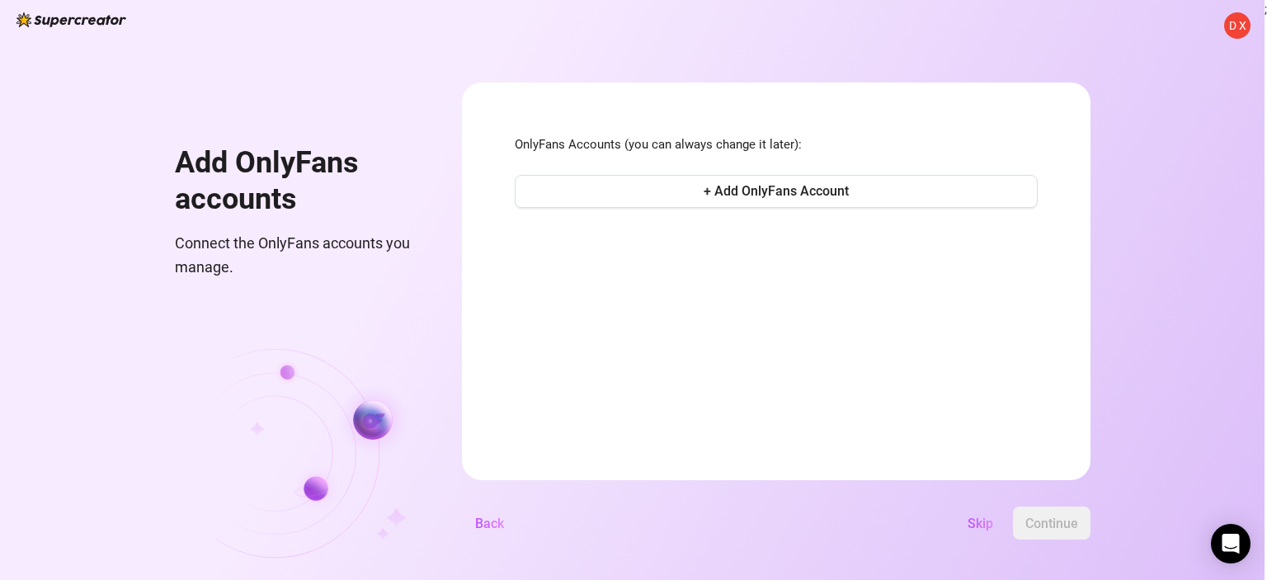
click at [240, 374] on img at bounding box center [319, 443] width 206 height 274
click at [1243, 18] on span "D X" at bounding box center [1237, 25] width 17 height 18
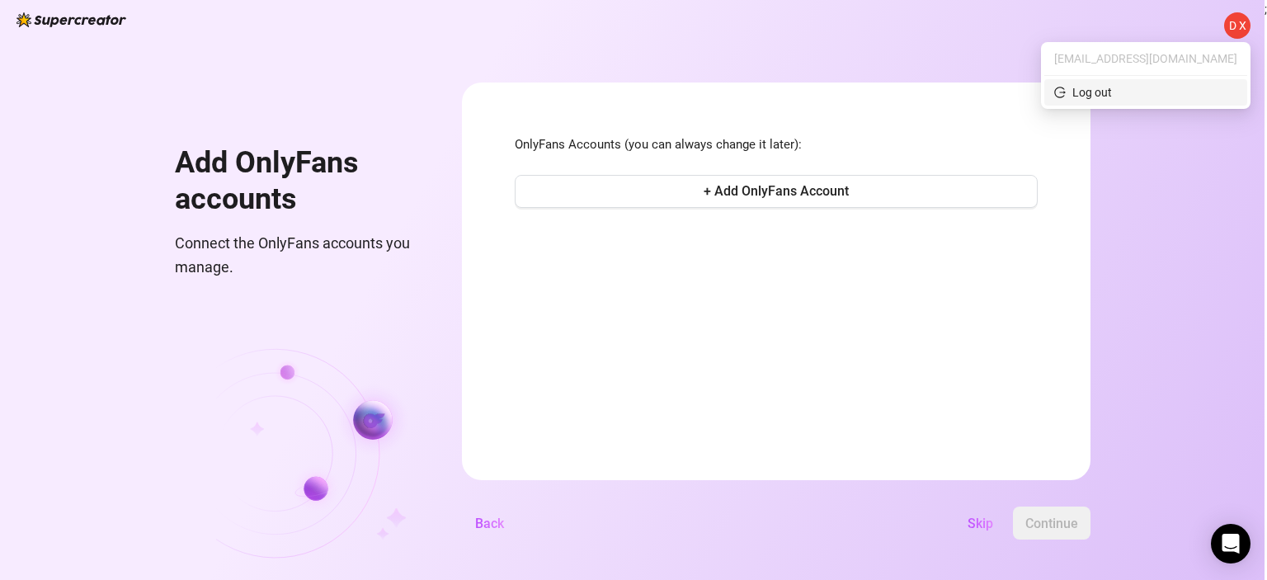
click at [1112, 90] on div "Log out" at bounding box center [1092, 92] width 40 height 18
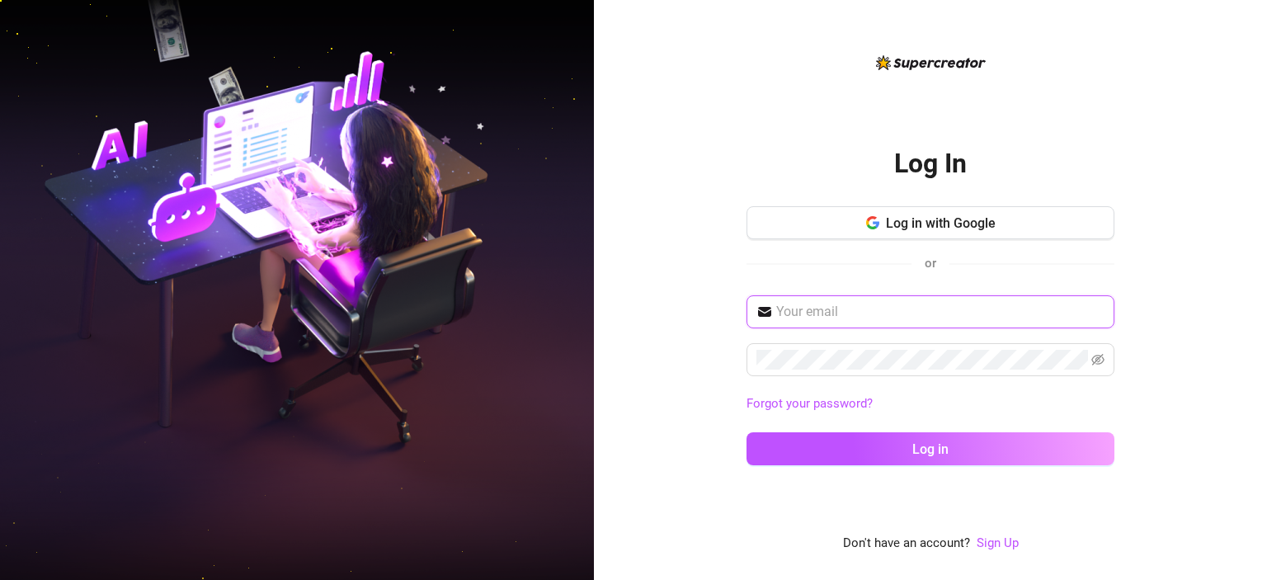
click at [871, 307] on input "text" at bounding box center [940, 312] width 328 height 20
type input "[EMAIL_ADDRESS][DOMAIN_NAME]"
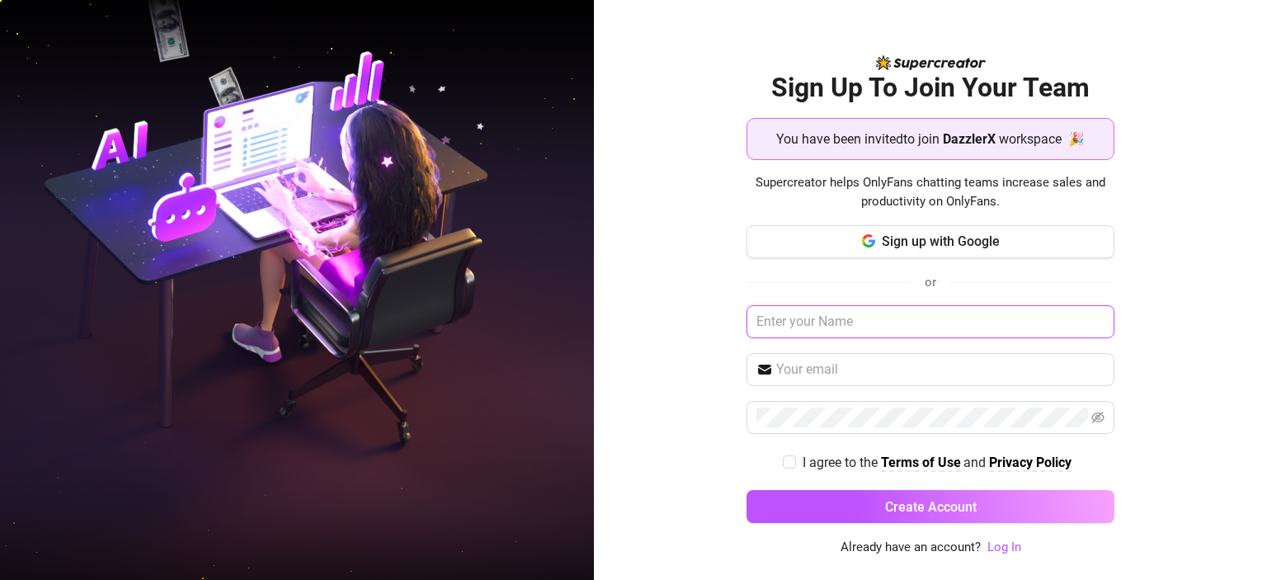
click at [802, 322] on input "text" at bounding box center [930, 321] width 368 height 33
type input "DX_Chatter_2"
click at [830, 365] on input "text" at bounding box center [940, 370] width 328 height 20
type input "[EMAIL_ADDRESS][DOMAIN_NAME]"
click at [786, 459] on input "I agree to the Terms of Use and Privacy Policy" at bounding box center [789, 461] width 12 height 12
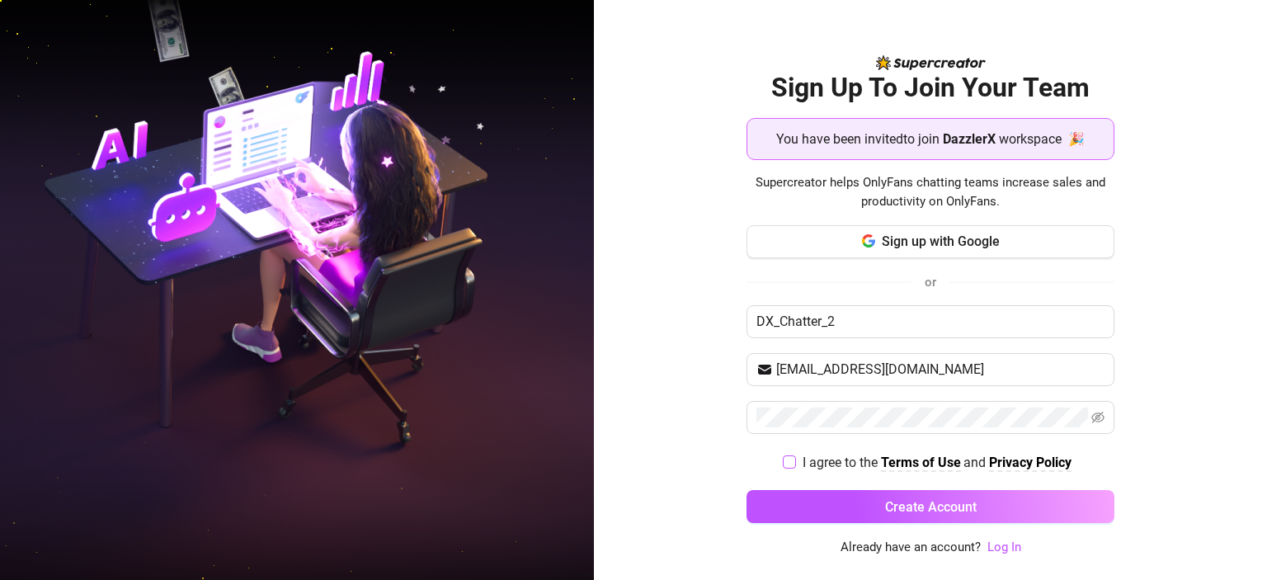
checkbox input "true"
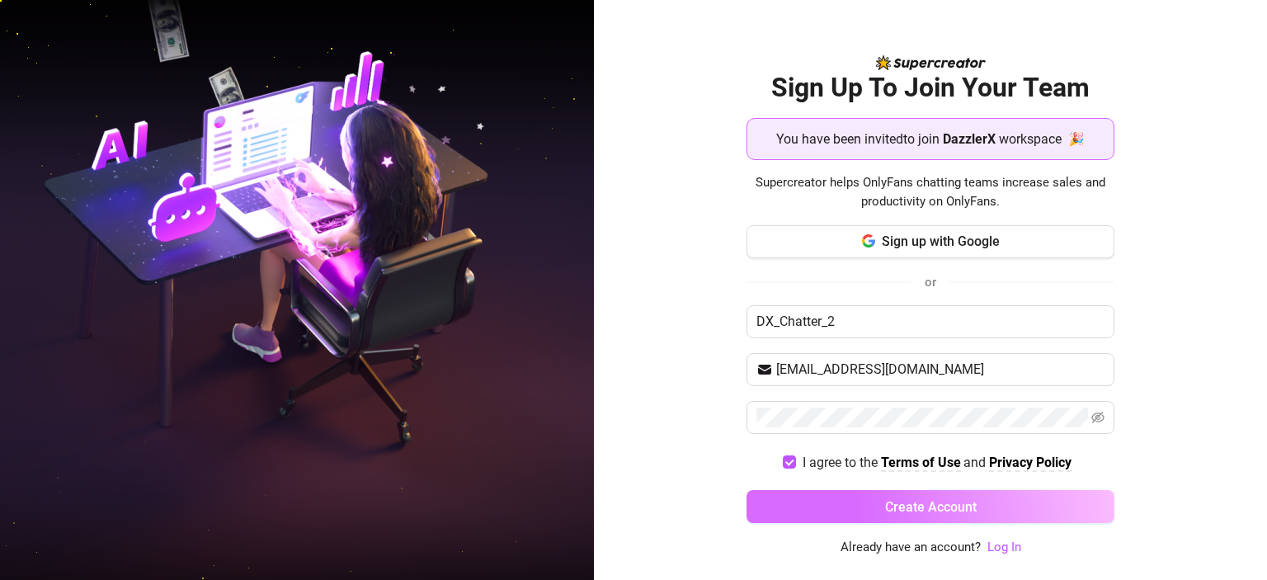
click at [983, 501] on button "Create Account" at bounding box center [930, 506] width 368 height 33
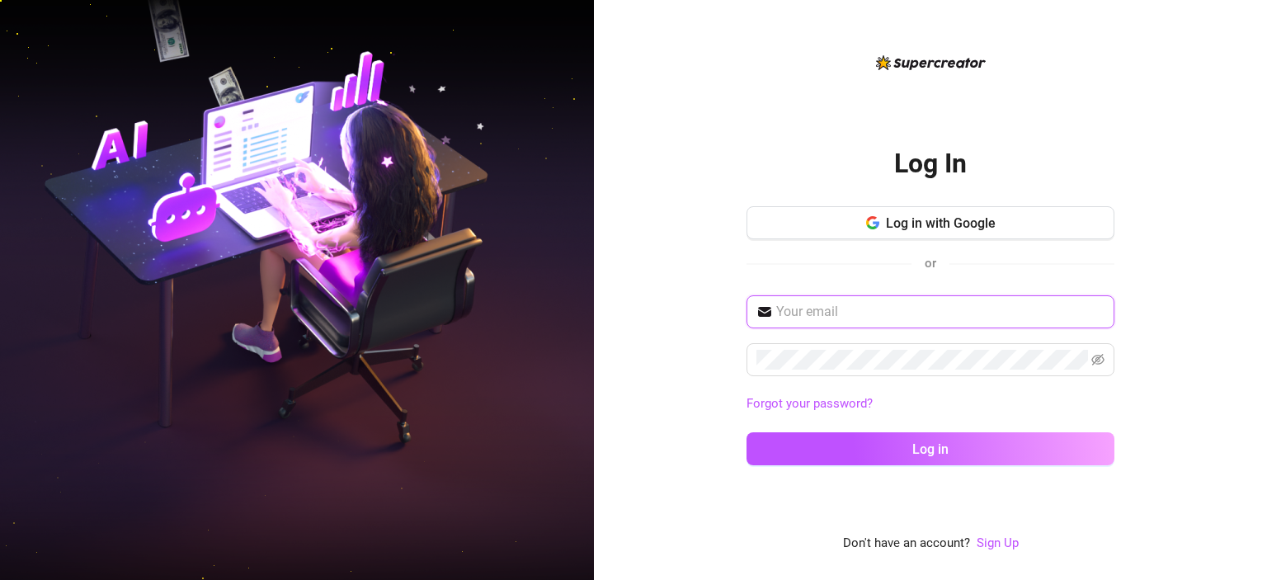
click at [823, 309] on input "text" at bounding box center [940, 312] width 328 height 20
type input "[EMAIL_ADDRESS][DOMAIN_NAME]"
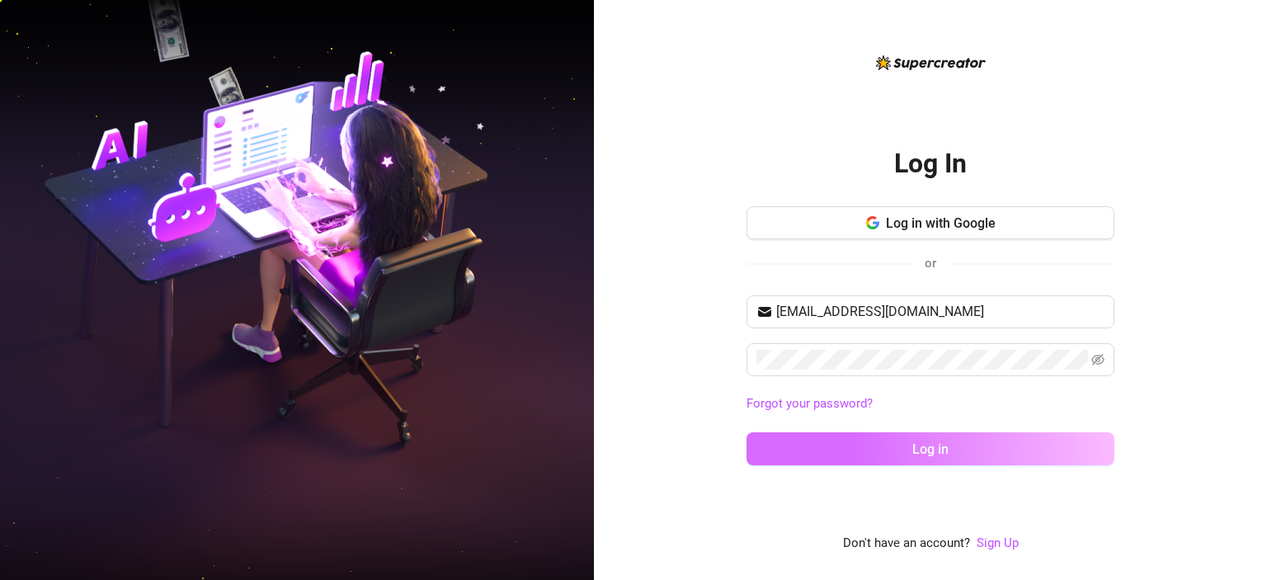
click at [990, 448] on button "Log in" at bounding box center [930, 448] width 368 height 33
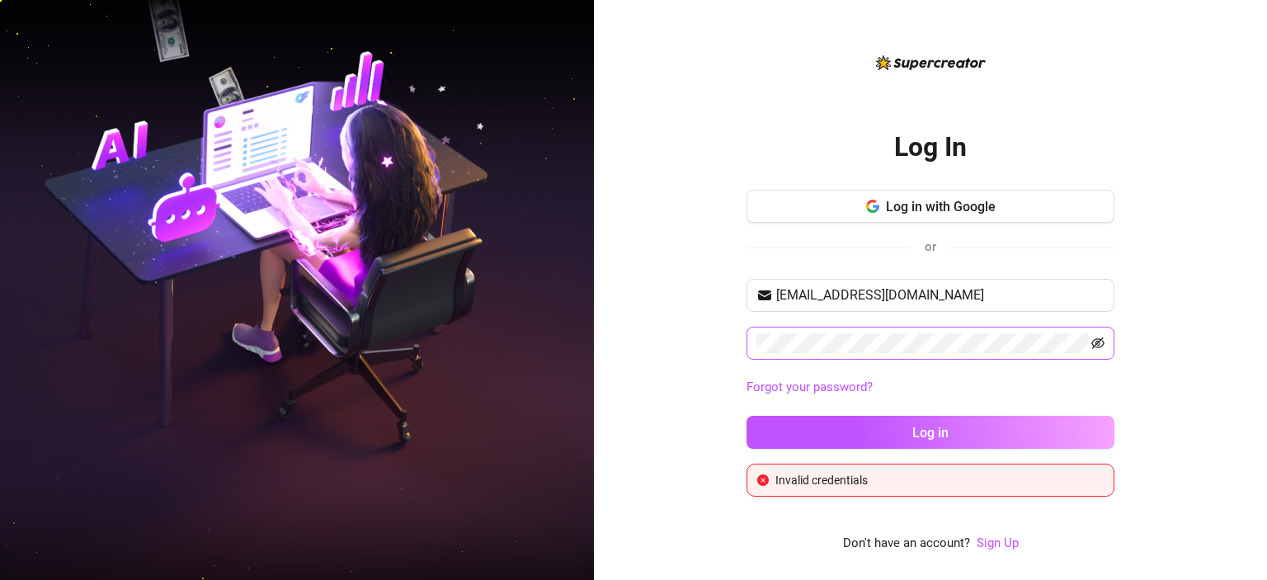
click at [1098, 346] on icon "eye-invisible" at bounding box center [1097, 342] width 13 height 13
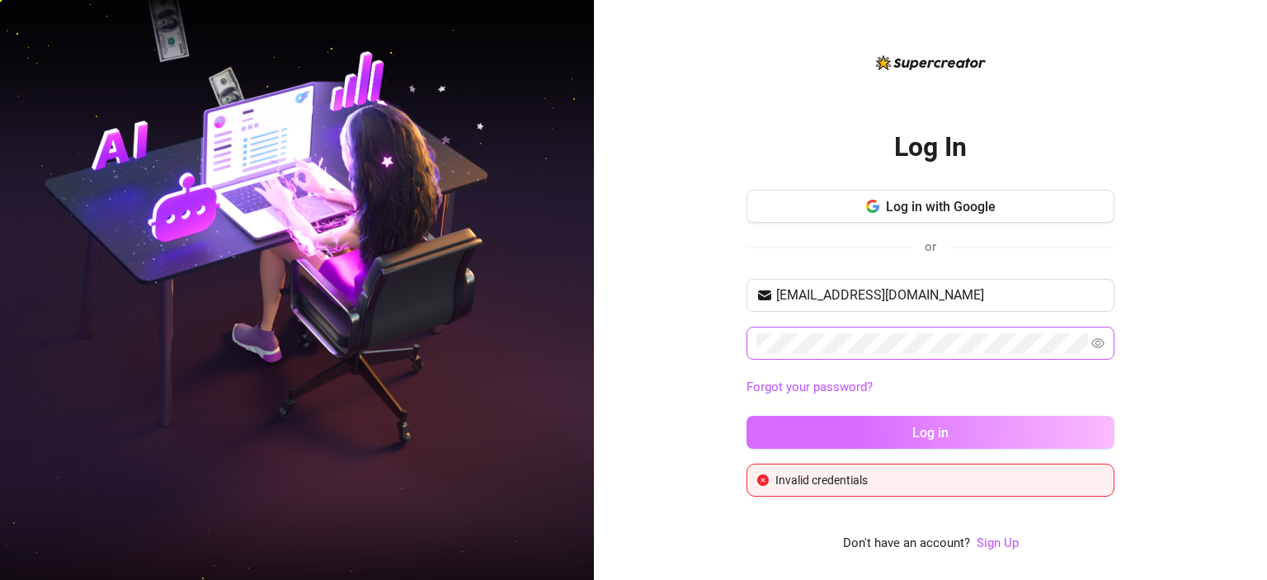
click at [928, 421] on button "Log in" at bounding box center [930, 432] width 368 height 33
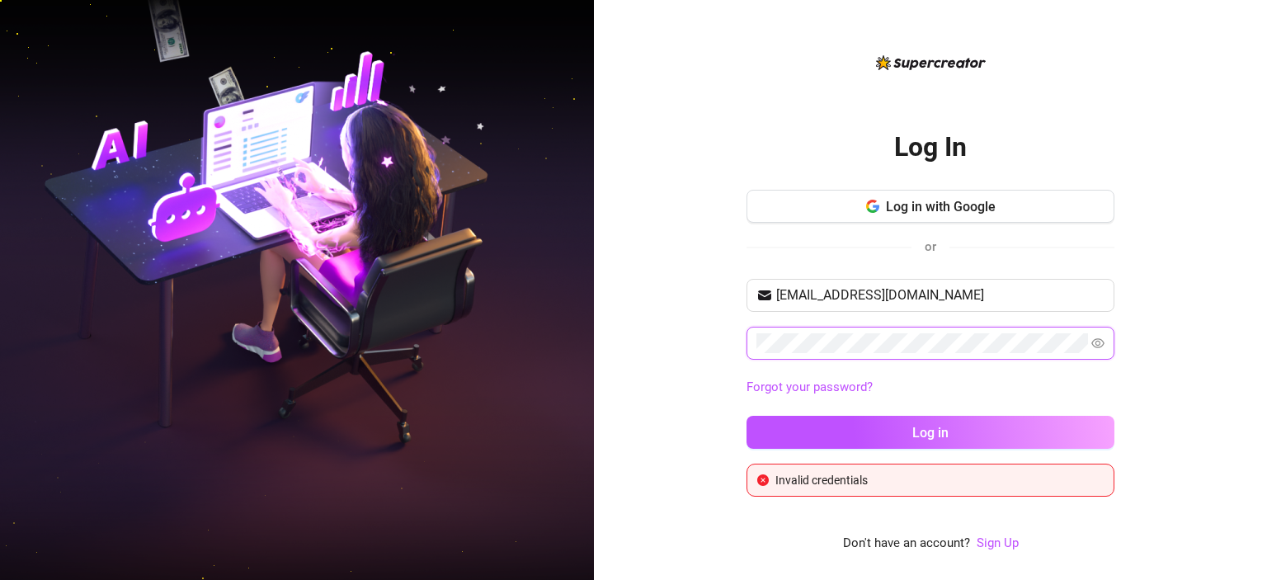
click at [660, 344] on div "Log In Log in with Google or ayonilson26@gmail.com Forgot your password? Log in…" at bounding box center [930, 290] width 673 height 580
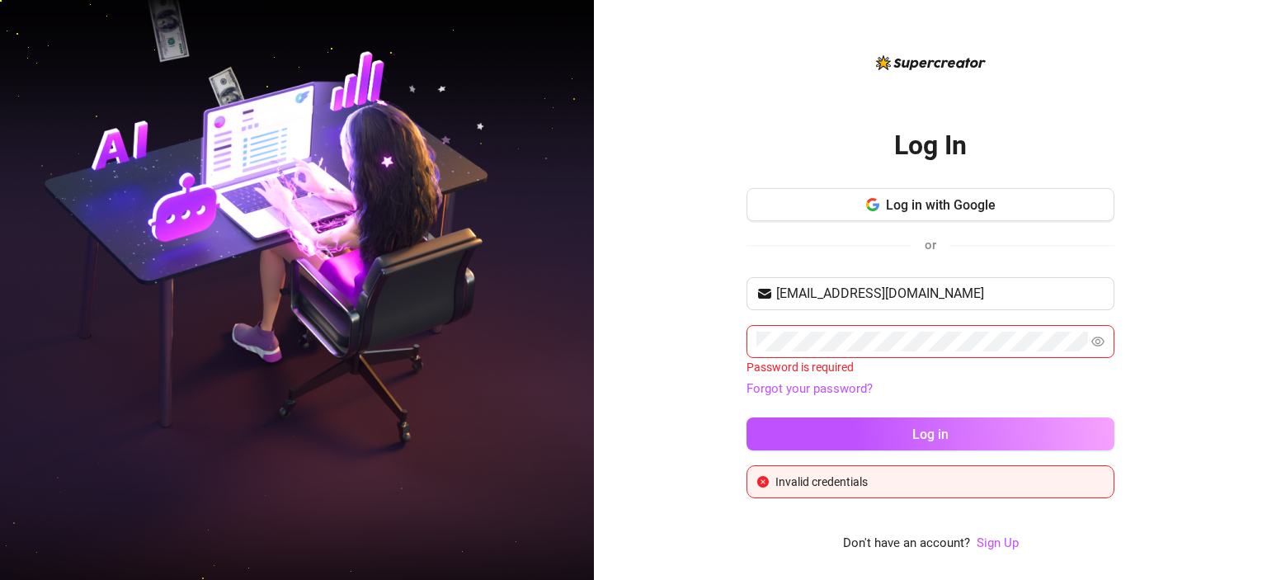
click at [475, 418] on img at bounding box center [297, 290] width 594 height 745
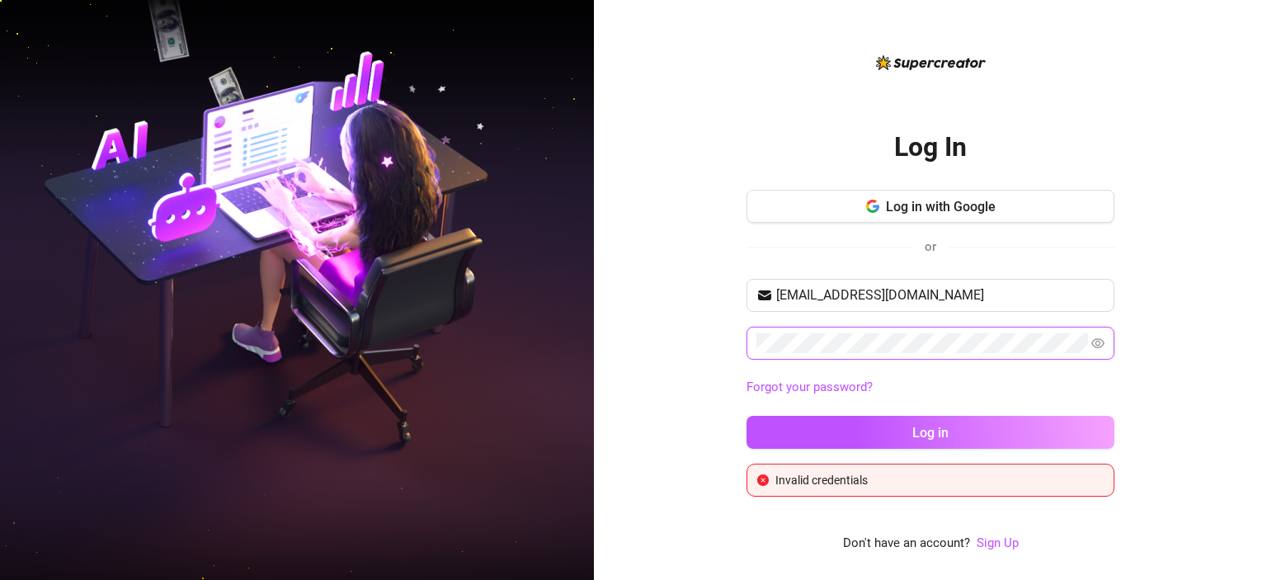
click at [746, 416] on button "Log in" at bounding box center [930, 432] width 368 height 33
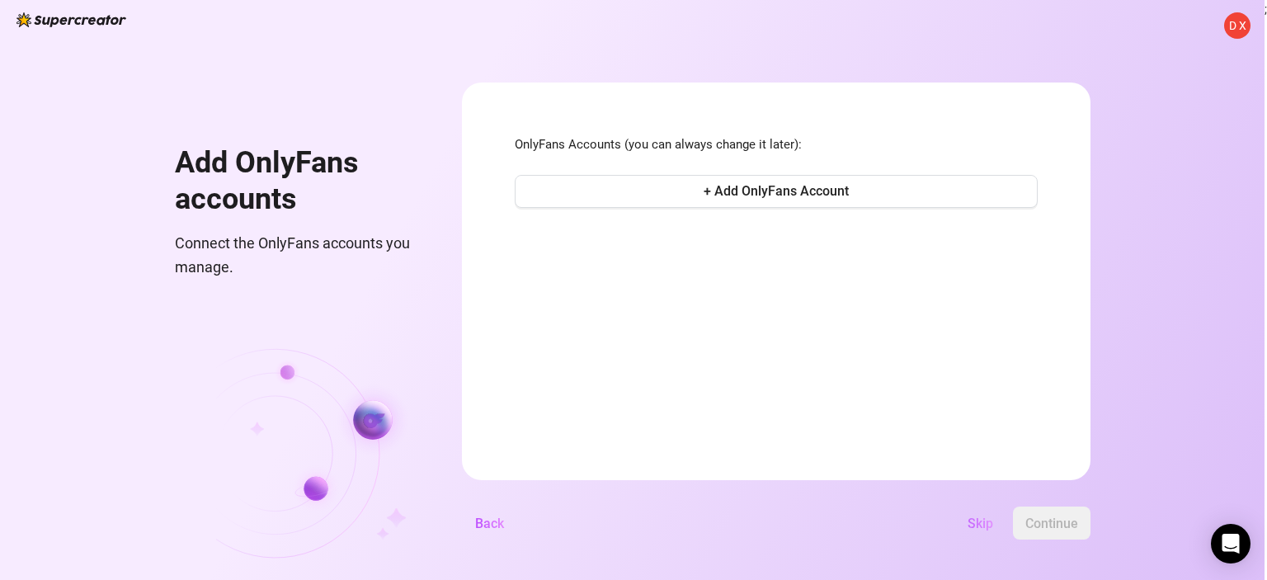
click at [982, 520] on span "Skip" at bounding box center [980, 523] width 26 height 16
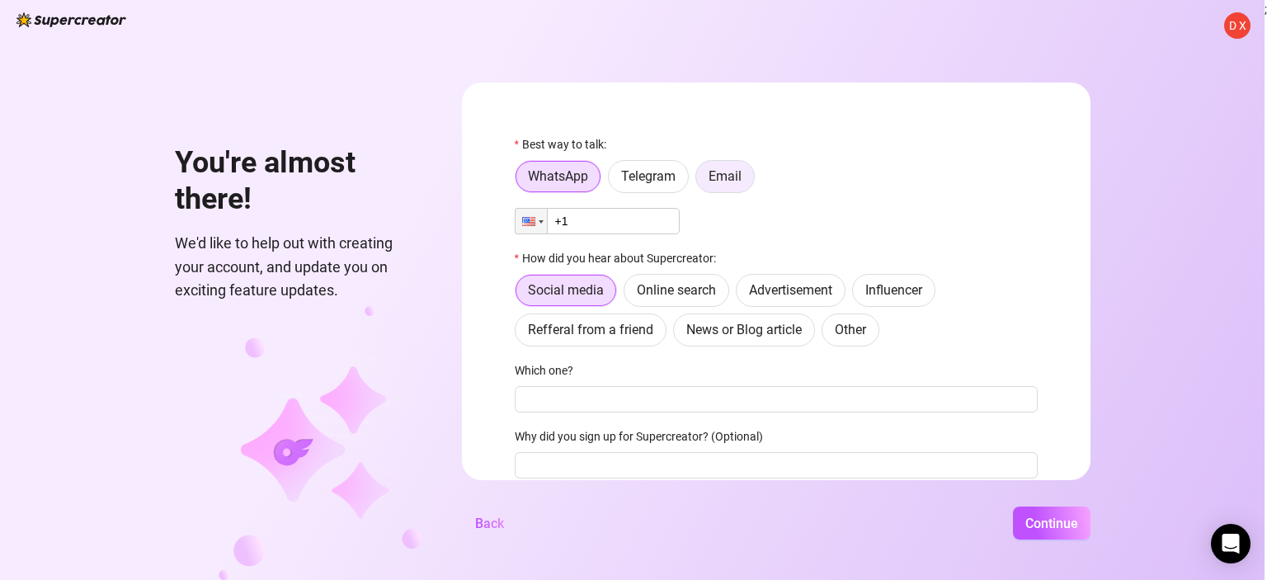
click at [742, 181] on label "Email" at bounding box center [724, 176] width 59 height 33
click at [700, 181] on input "Email" at bounding box center [700, 181] width 0 height 0
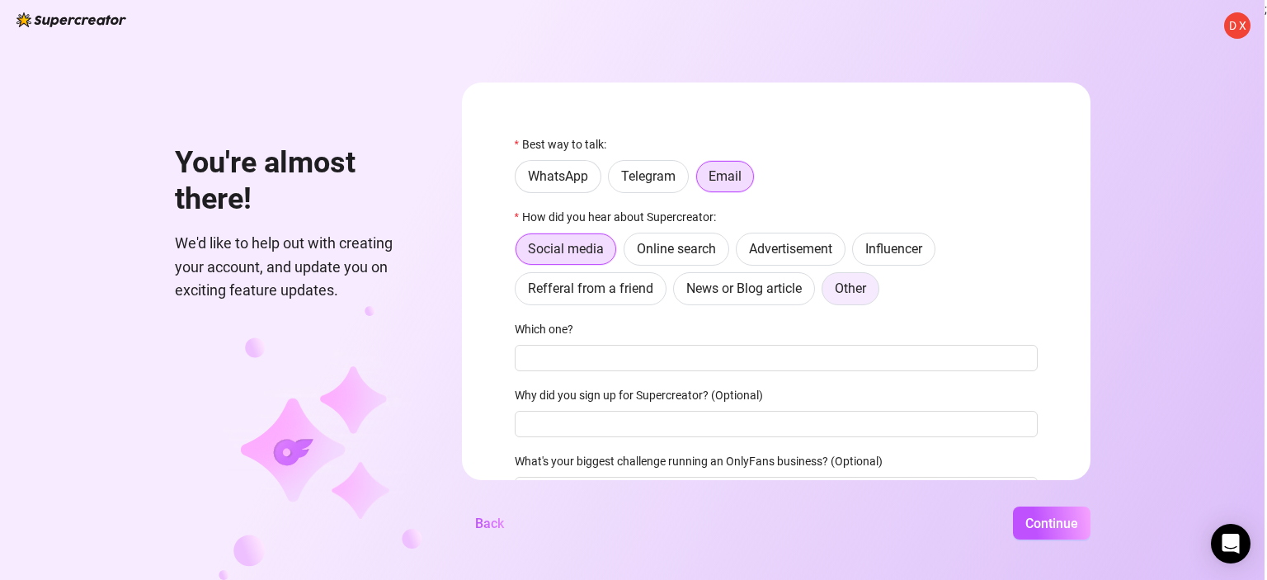
click at [862, 288] on span "Other" at bounding box center [850, 288] width 31 height 16
click at [826, 293] on input "Other" at bounding box center [826, 293] width 0 height 0
click at [724, 352] on input "Where then? We're curious 🍿" at bounding box center [776, 358] width 523 height 26
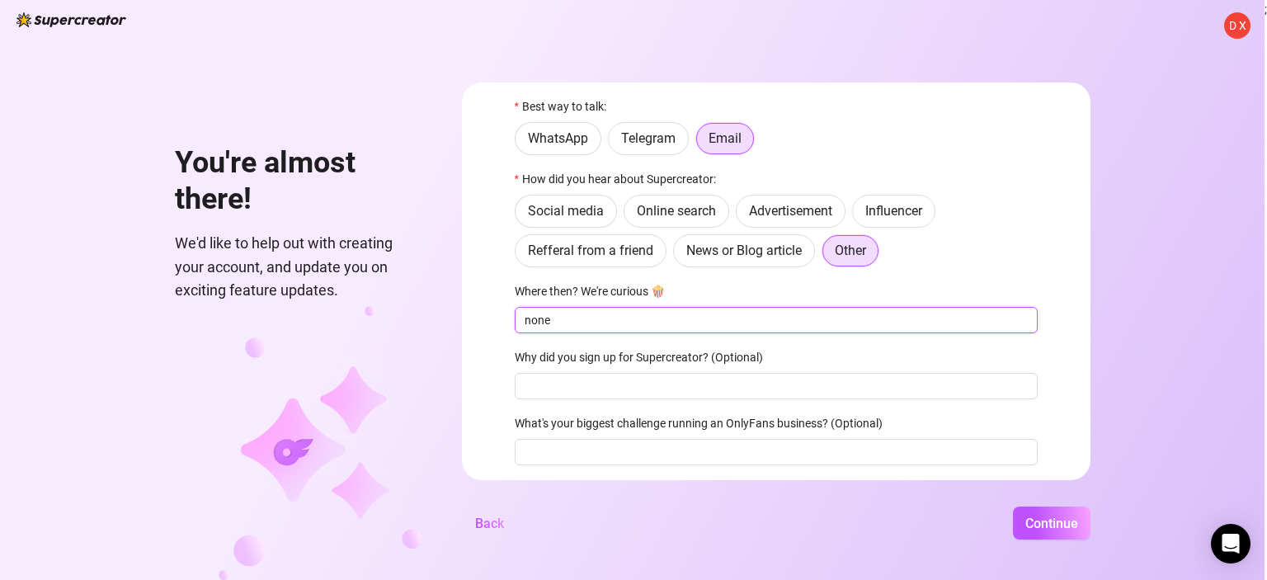
scroll to position [90, 0]
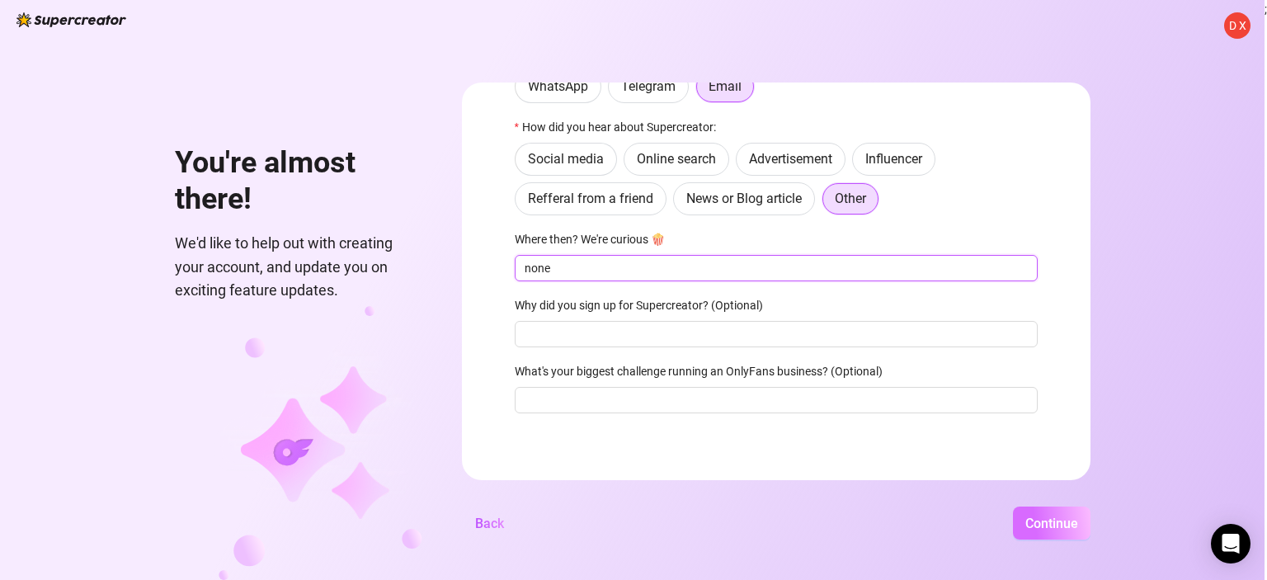
type input "none"
click at [1051, 527] on span "Continue" at bounding box center [1051, 523] width 53 height 16
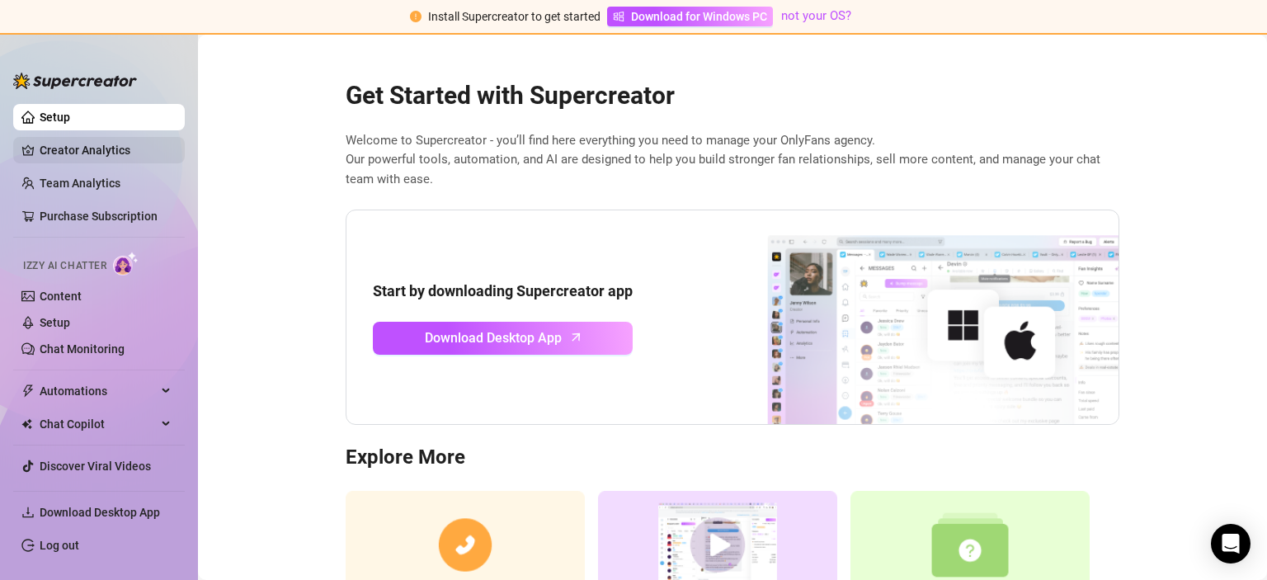
click at [86, 152] on link "Creator Analytics" at bounding box center [106, 150] width 132 height 26
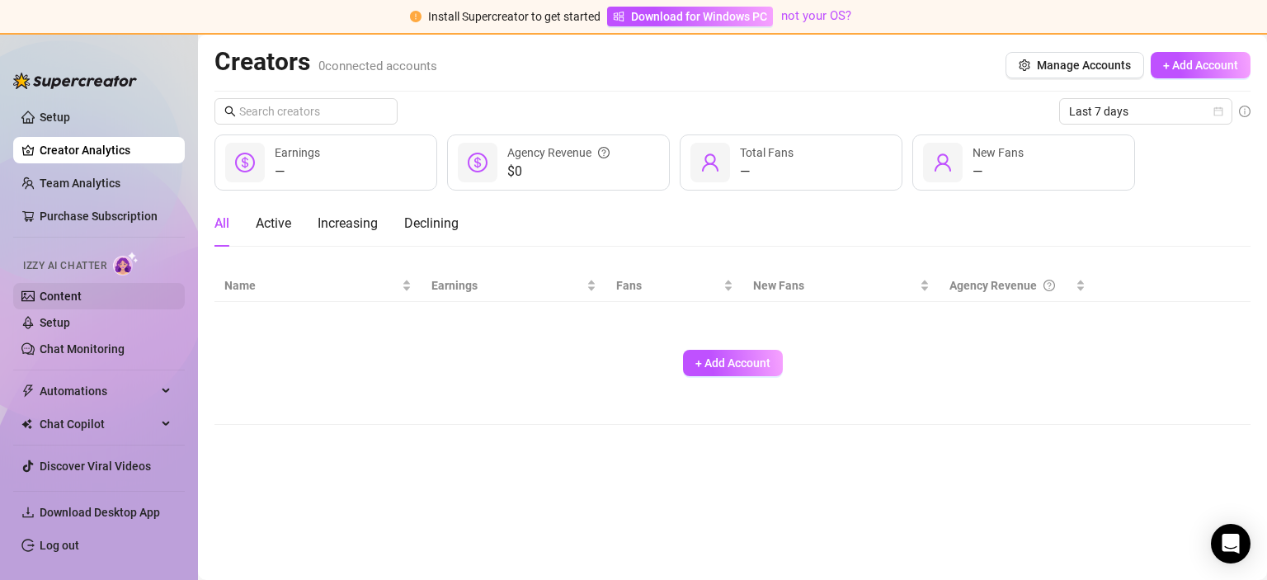
drag, startPoint x: 65, startPoint y: 294, endPoint x: 77, endPoint y: 298, distance: 12.0
click at [65, 294] on link "Content" at bounding box center [61, 295] width 42 height 13
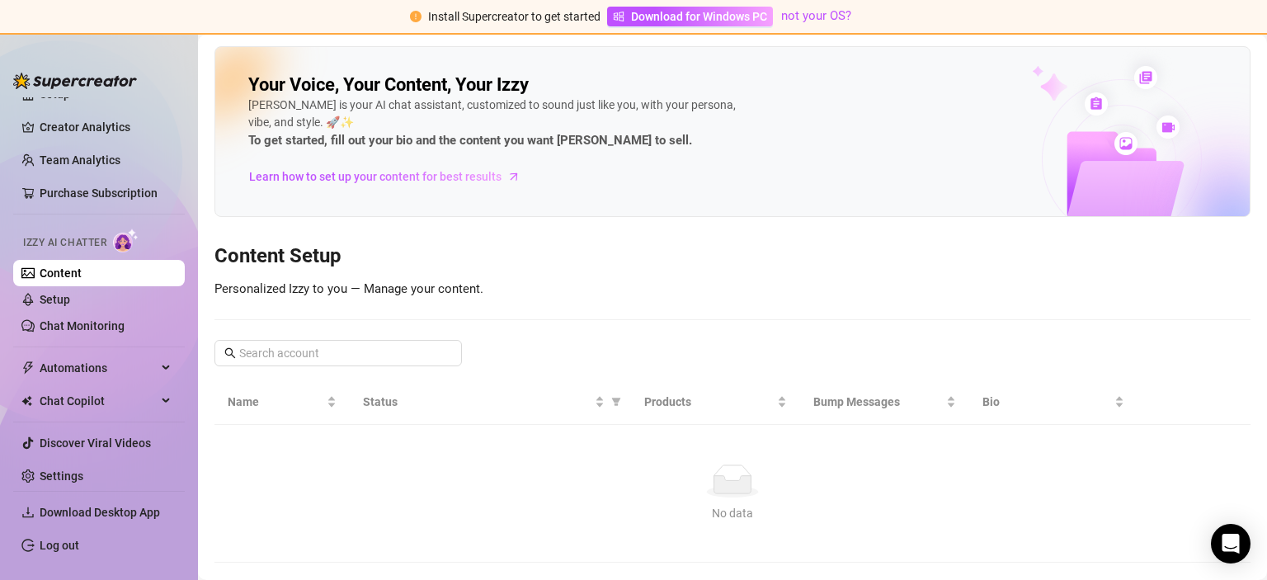
scroll to position [35, 0]
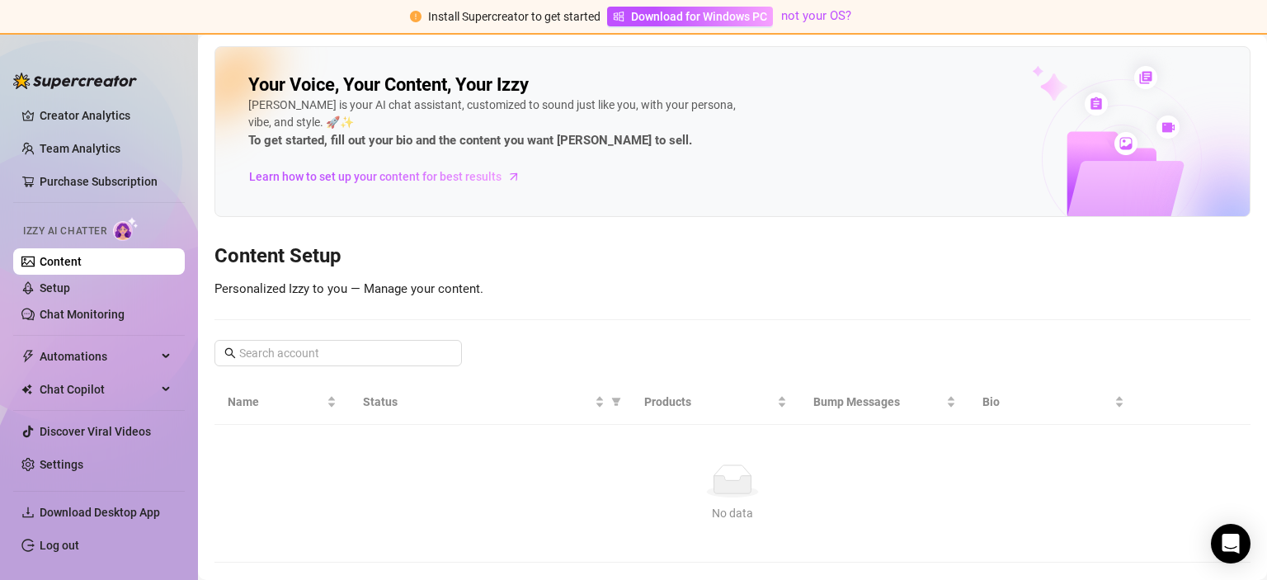
click at [66, 233] on span "Izzy AI Chatter" at bounding box center [64, 231] width 83 height 16
click at [70, 293] on link "Setup" at bounding box center [55, 287] width 31 height 13
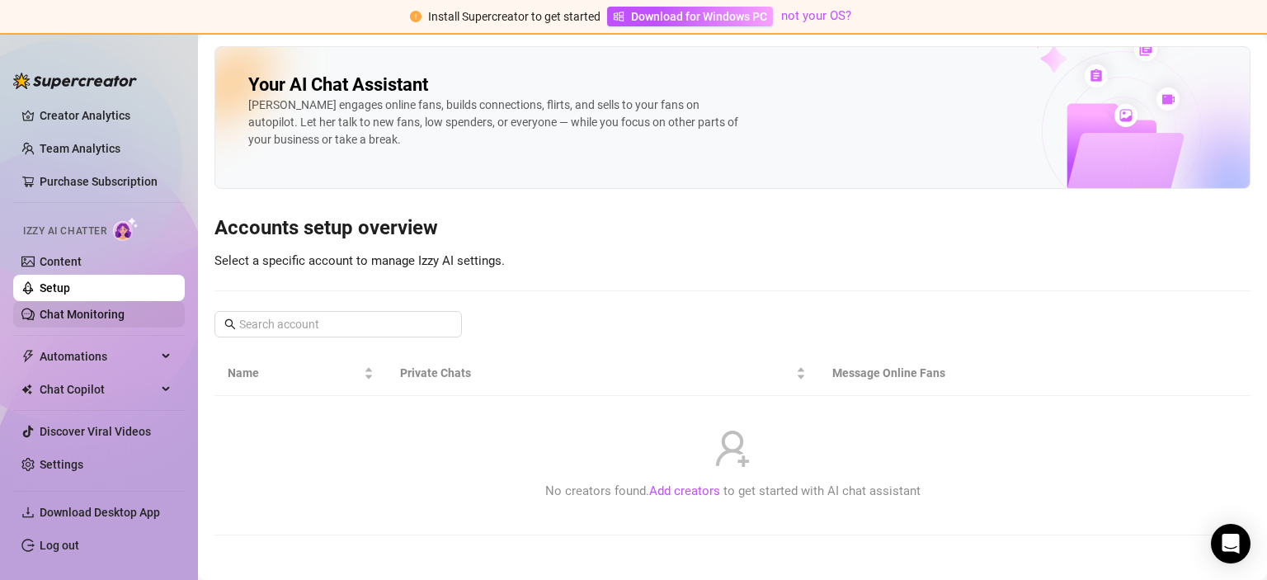
click at [94, 313] on link "Chat Monitoring" at bounding box center [82, 314] width 85 height 13
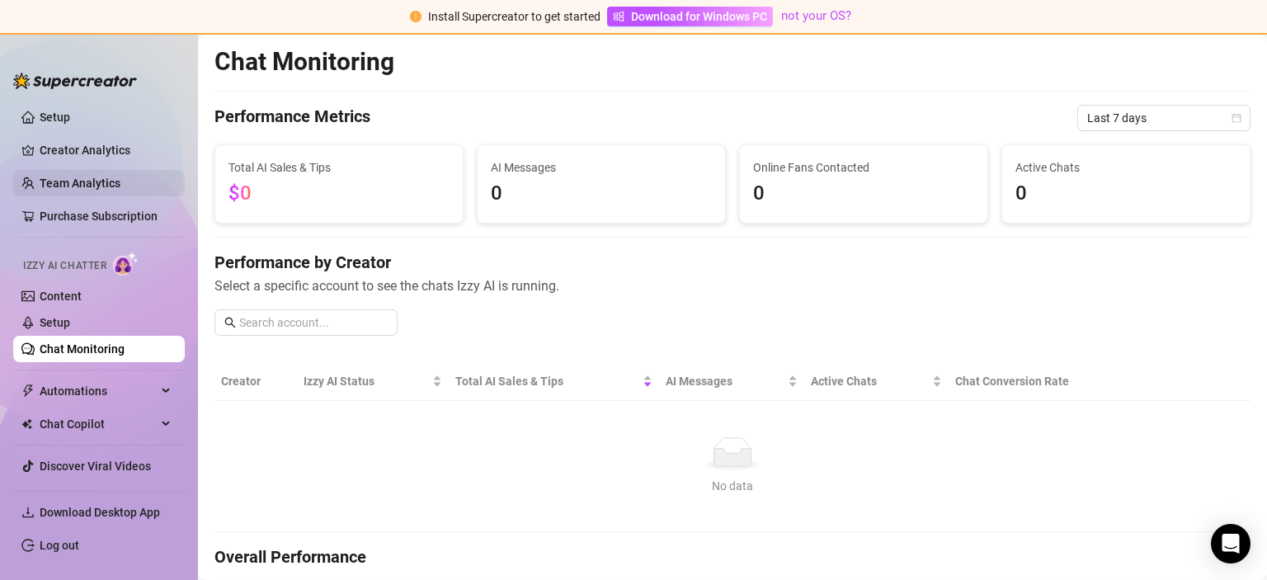
click at [93, 186] on link "Team Analytics" at bounding box center [80, 182] width 81 height 13
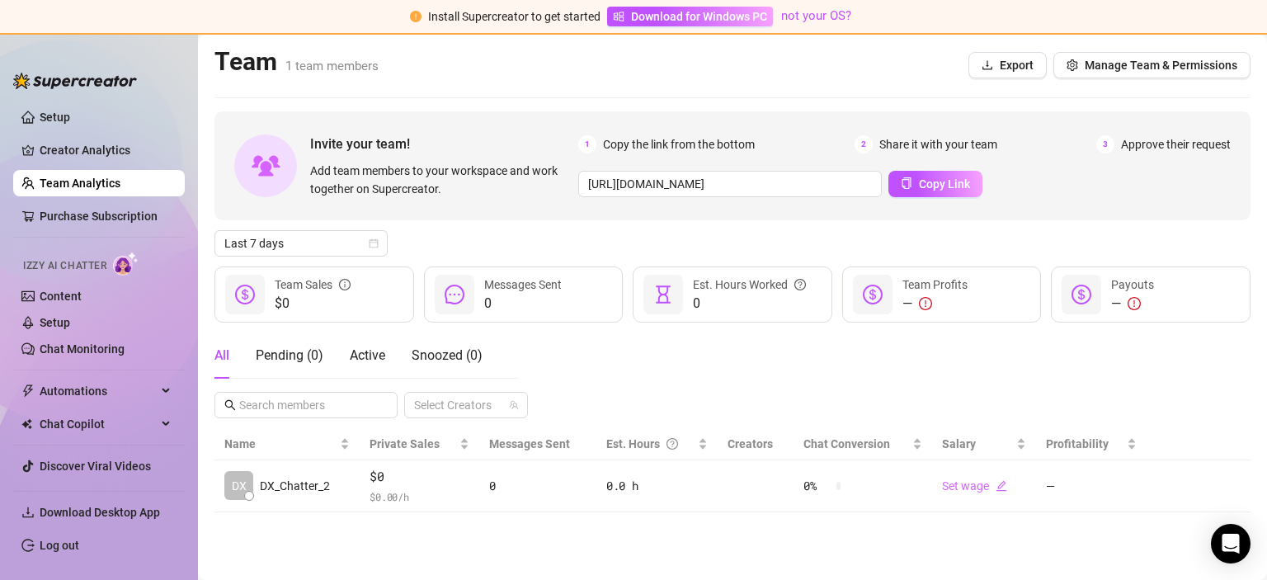
click at [70, 263] on span "Izzy AI Chatter" at bounding box center [64, 266] width 83 height 16
click at [59, 548] on link "Log out" at bounding box center [60, 544] width 40 height 13
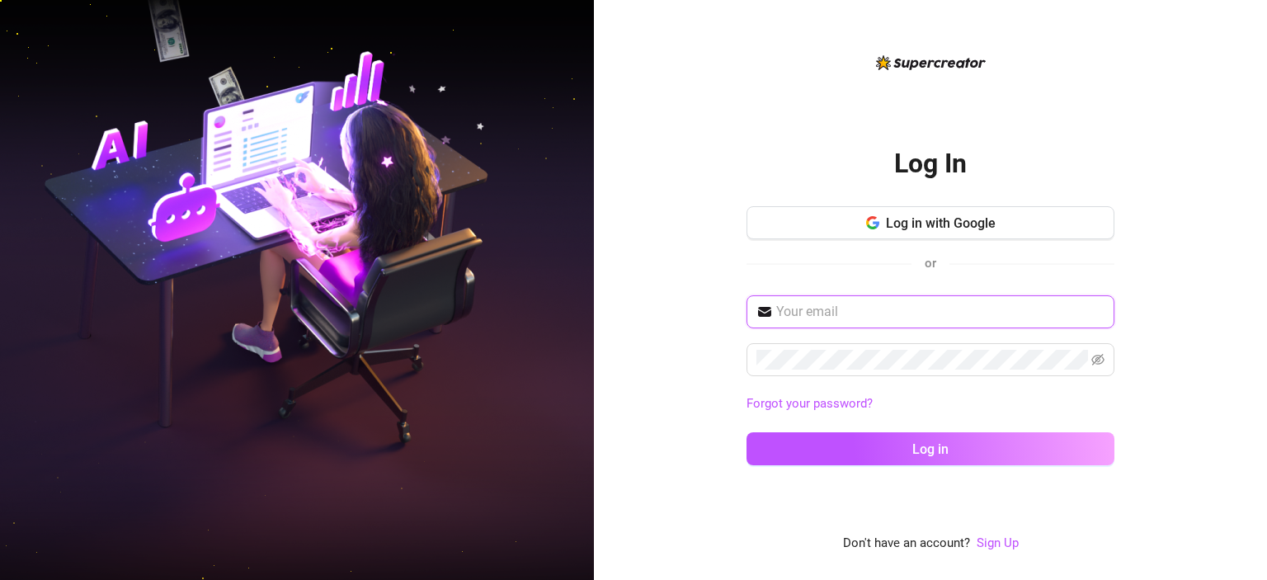
click at [908, 311] on input "text" at bounding box center [940, 312] width 328 height 20
type input "ayonilson26@gmail.com"
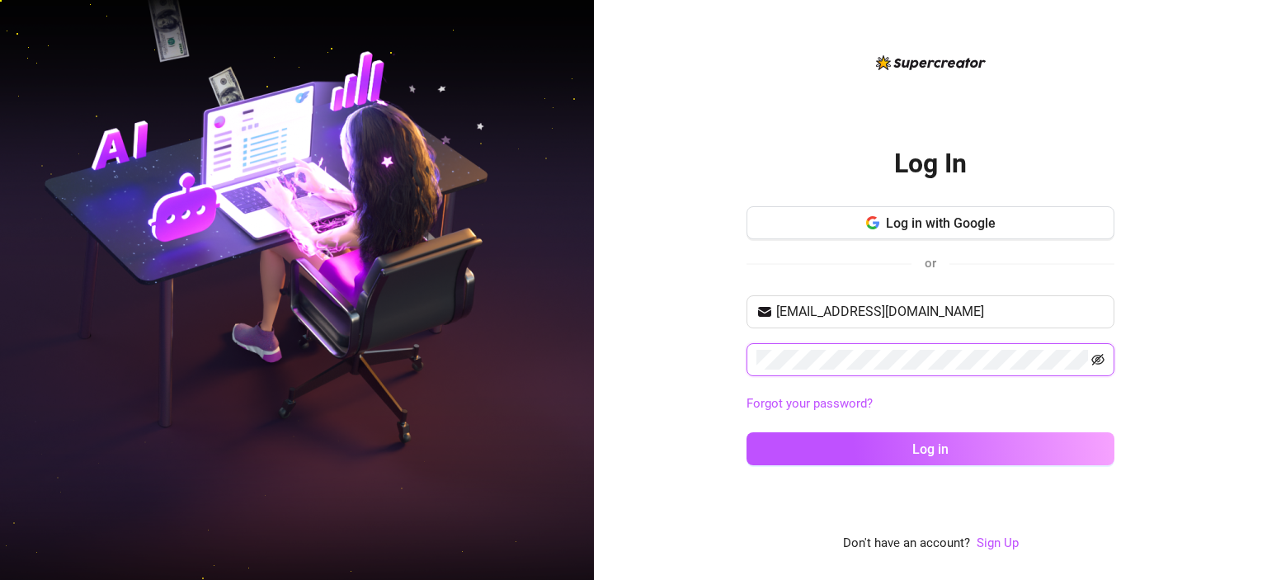
click at [1097, 358] on icon "eye-invisible" at bounding box center [1097, 359] width 13 height 13
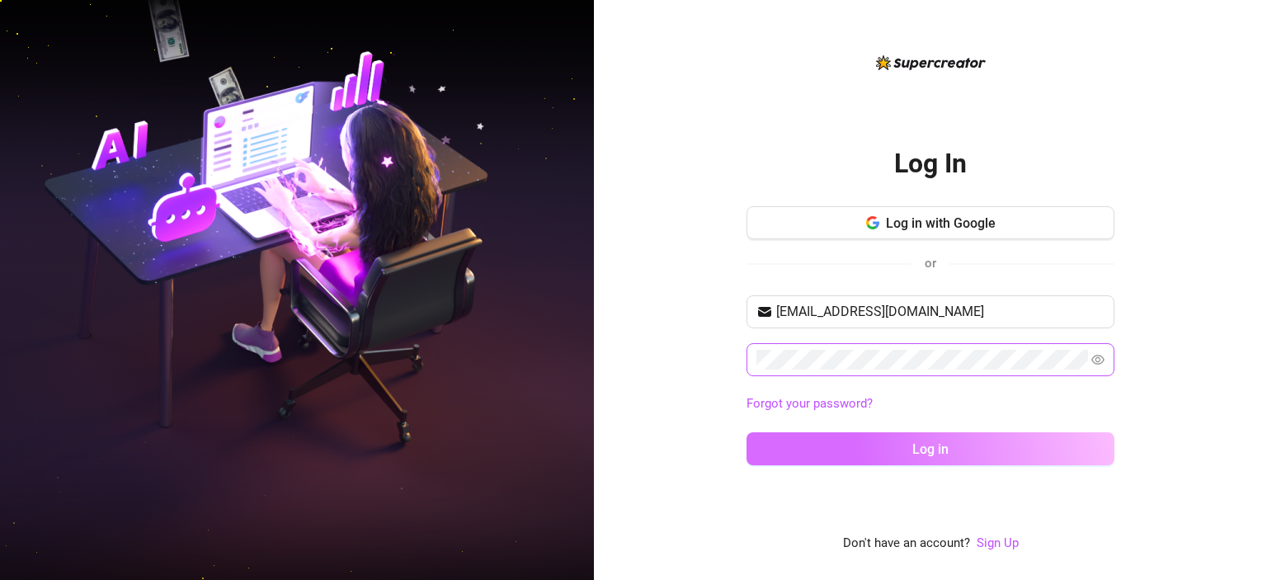
click at [1006, 461] on button "Log in" at bounding box center [930, 448] width 368 height 33
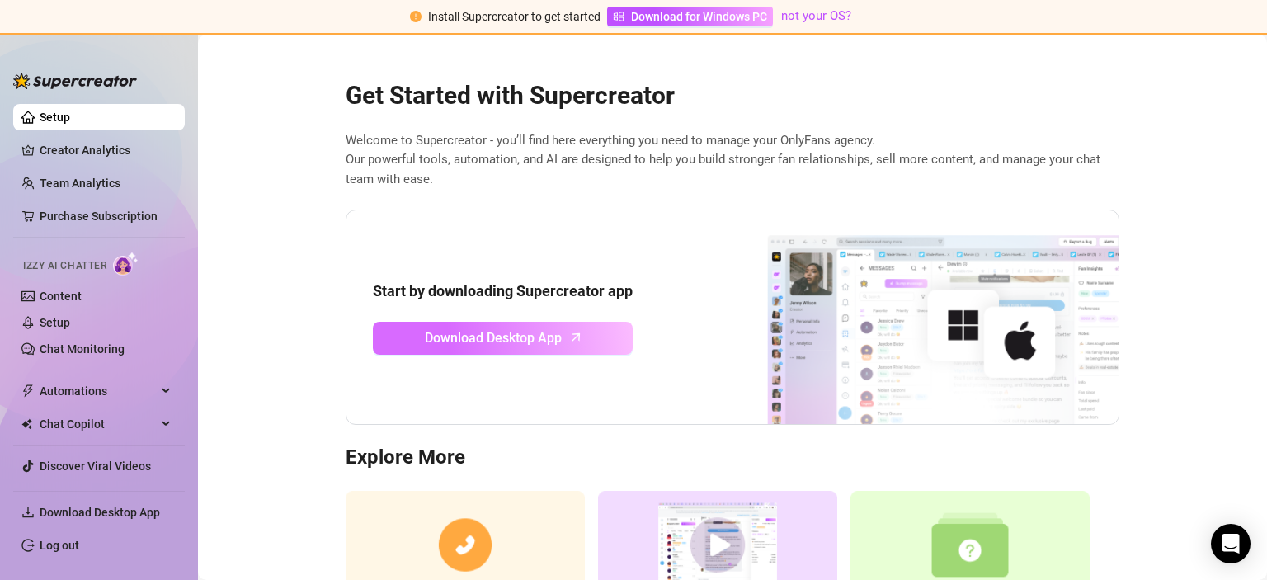
click at [534, 339] on span "Download Desktop App" at bounding box center [493, 337] width 137 height 21
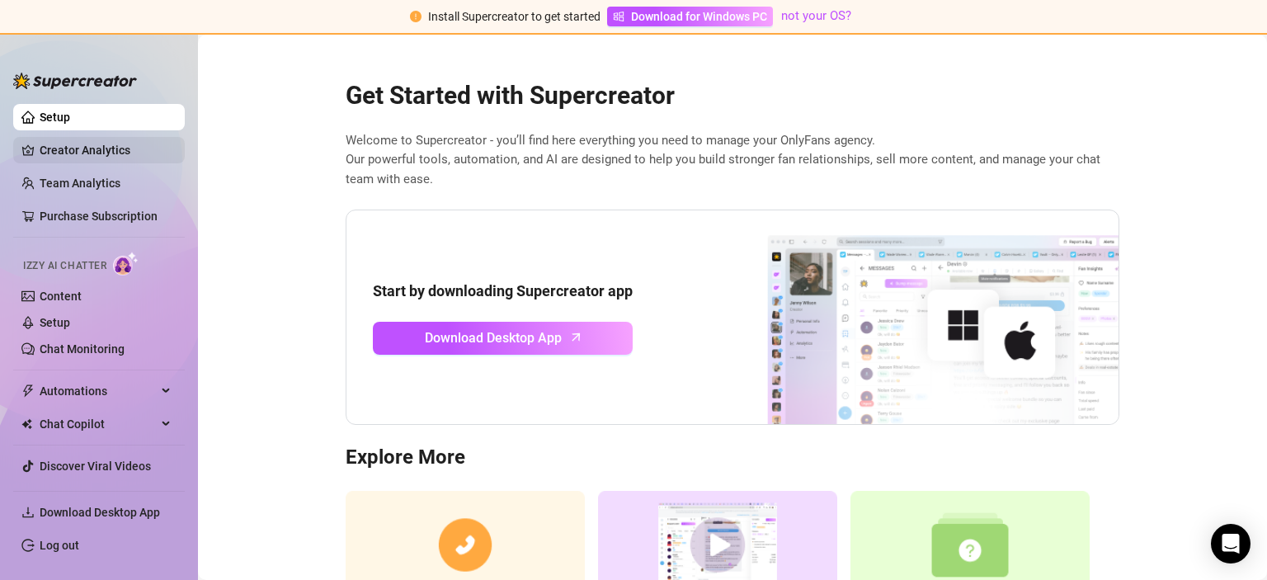
click at [99, 154] on link "Creator Analytics" at bounding box center [106, 150] width 132 height 26
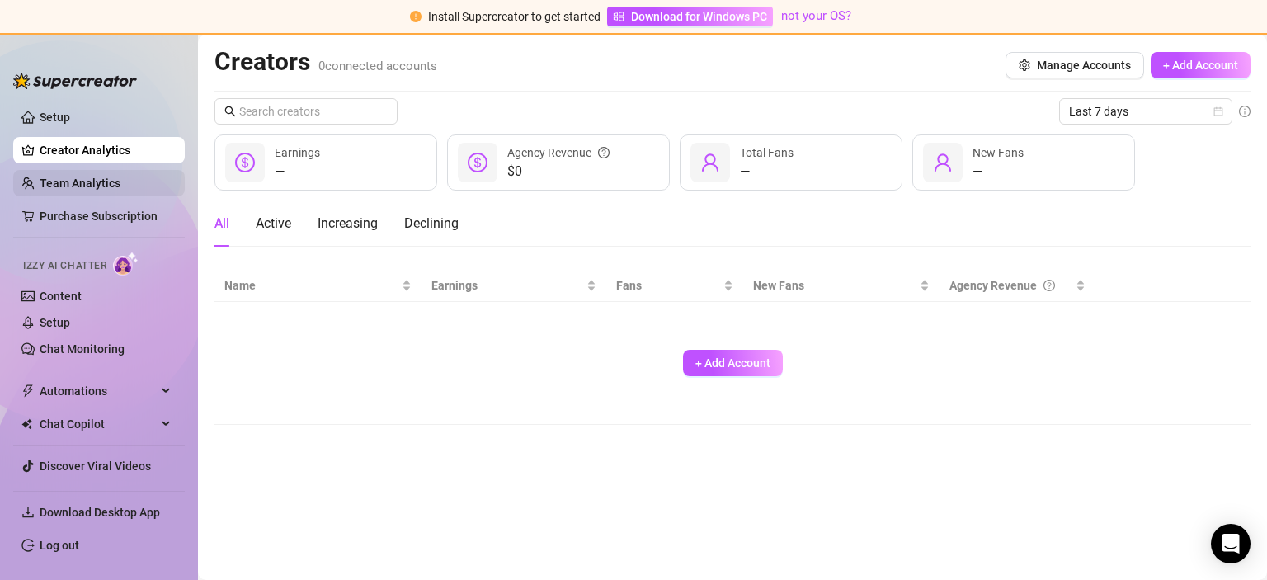
click at [99, 182] on link "Team Analytics" at bounding box center [80, 182] width 81 height 13
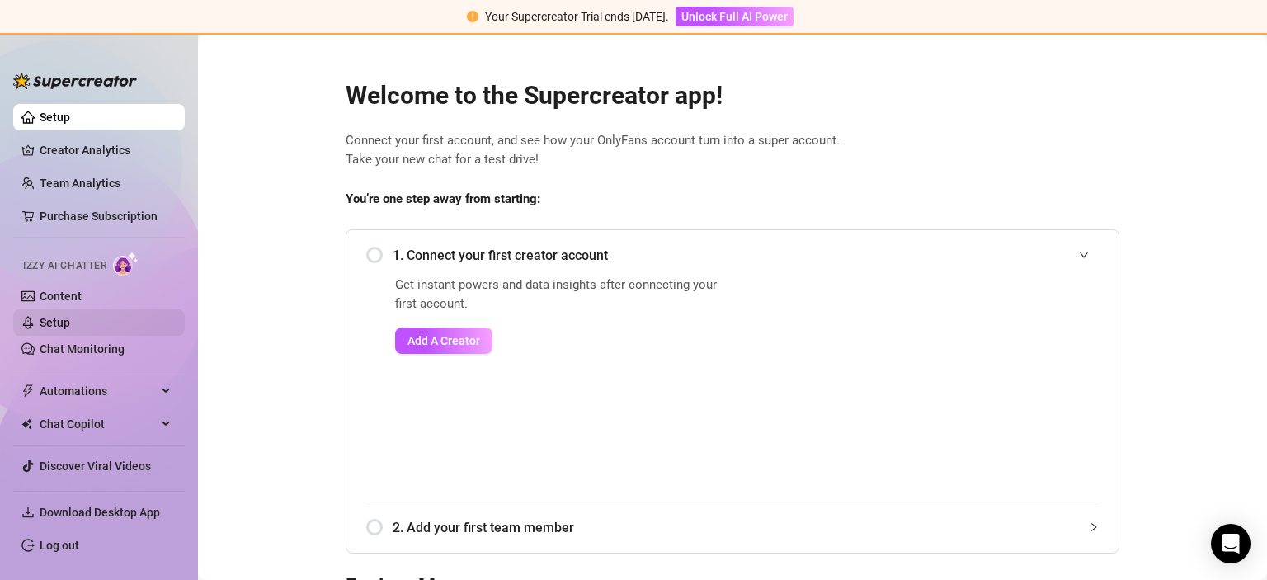
click at [70, 319] on link "Setup" at bounding box center [55, 322] width 31 height 13
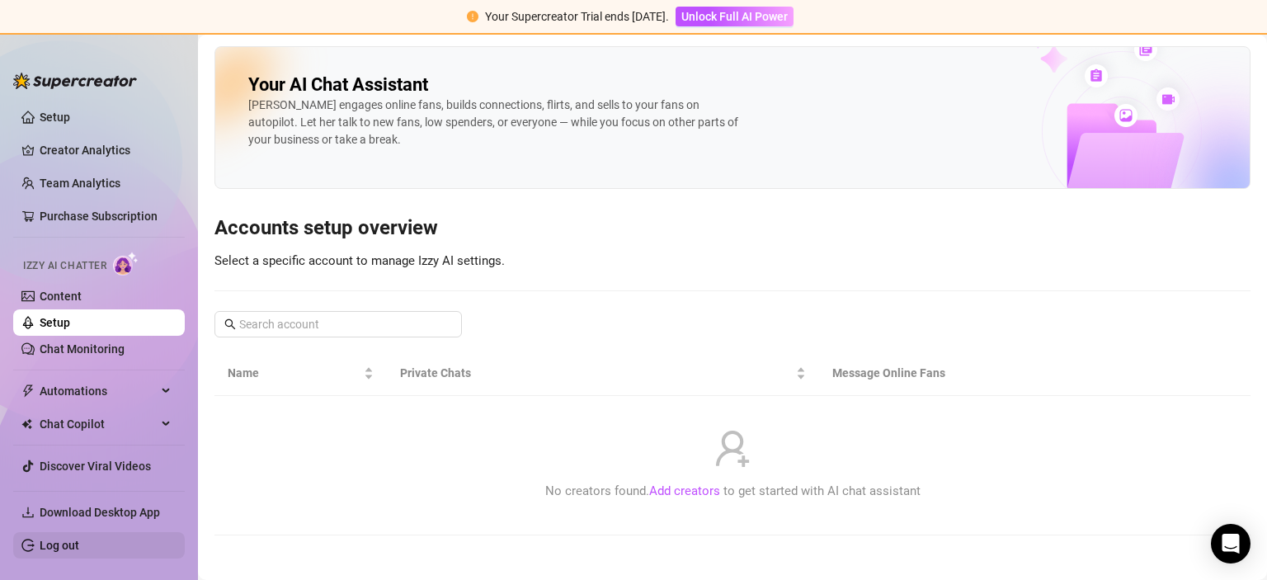
click at [73, 541] on link "Log out" at bounding box center [60, 544] width 40 height 13
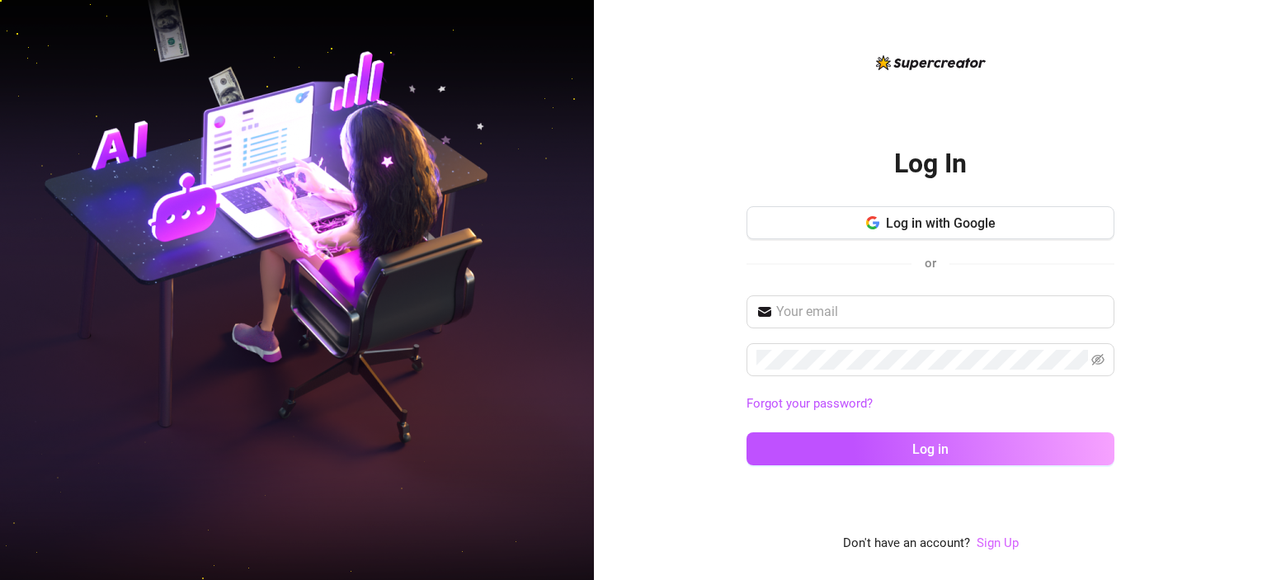
click at [1003, 544] on link "Sign Up" at bounding box center [997, 542] width 42 height 15
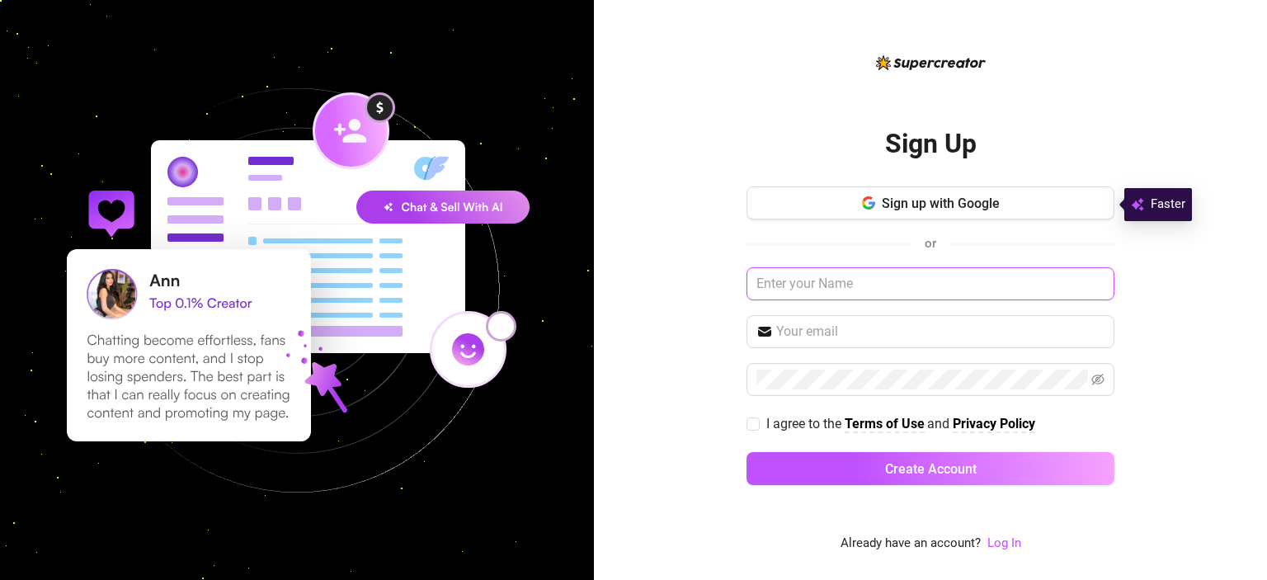
click at [836, 275] on input "text" at bounding box center [930, 283] width 368 height 33
type input "DX_Chatter_2"
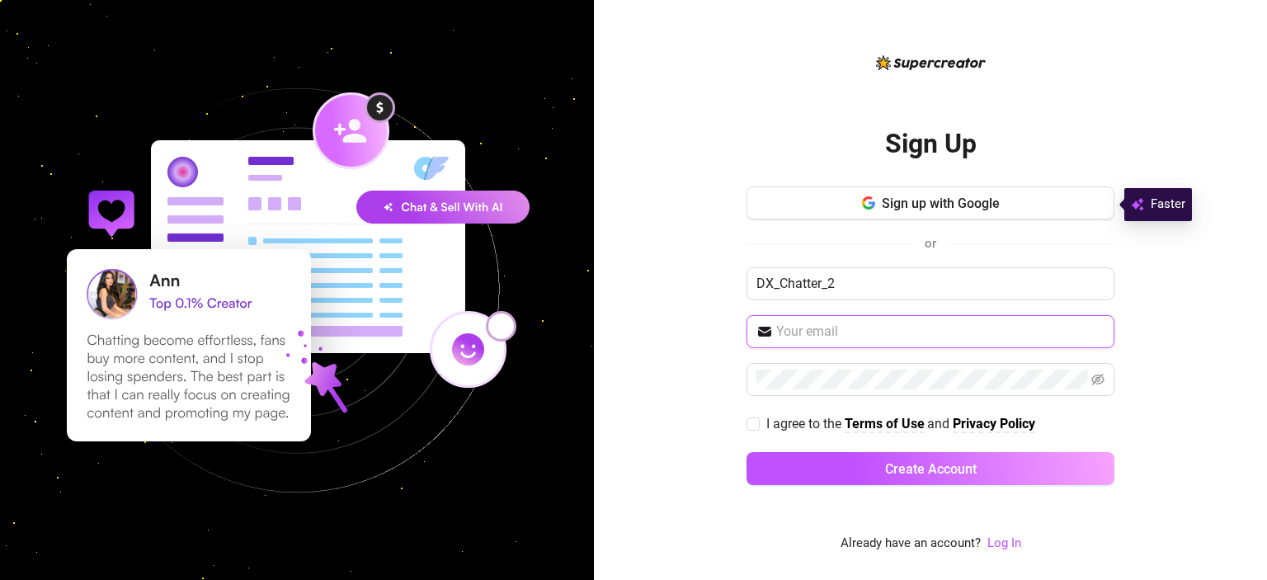
click at [828, 331] on input "text" at bounding box center [940, 332] width 328 height 20
type input "[EMAIL_ADDRESS][DOMAIN_NAME]"
click at [751, 421] on input "I agree to the Terms of Use and Privacy Policy" at bounding box center [752, 423] width 12 height 12
checkbox input "true"
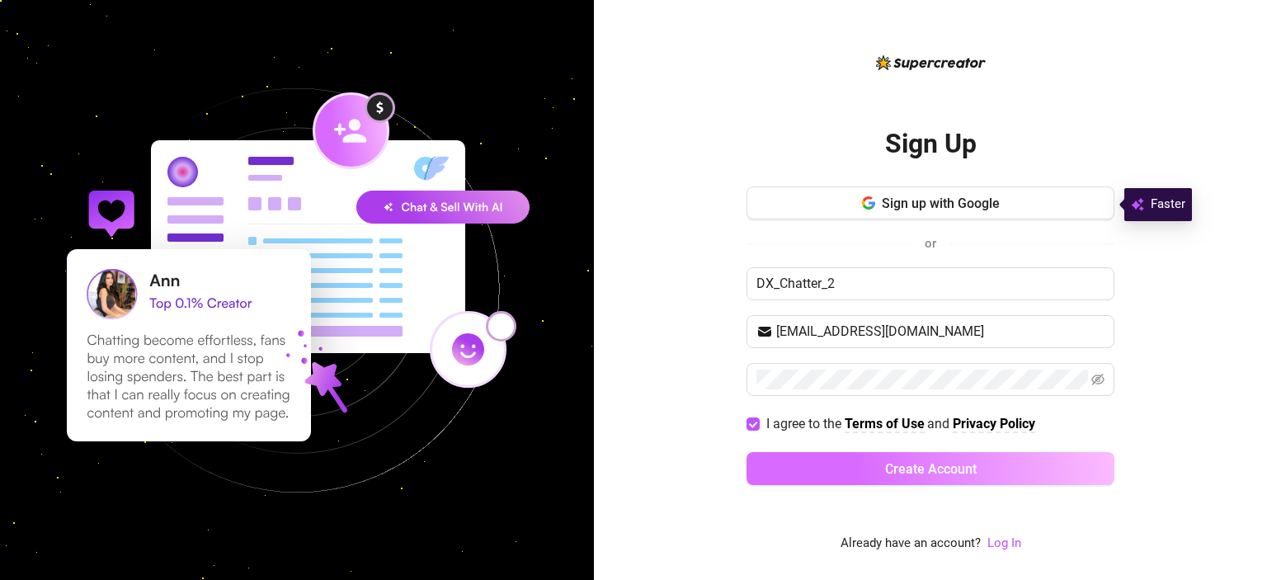
click at [941, 462] on span "Create Account" at bounding box center [931, 469] width 92 height 16
